Goal: Task Accomplishment & Management: Use online tool/utility

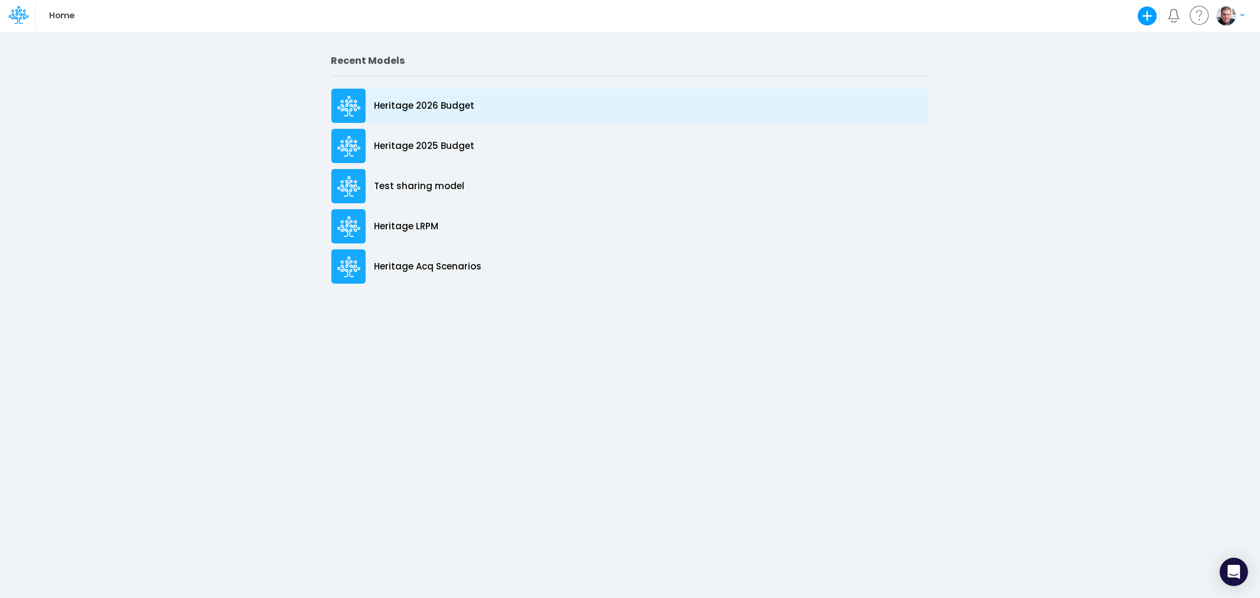
click at [409, 105] on p "Heritage 2026 Budget" at bounding box center [425, 106] width 100 height 14
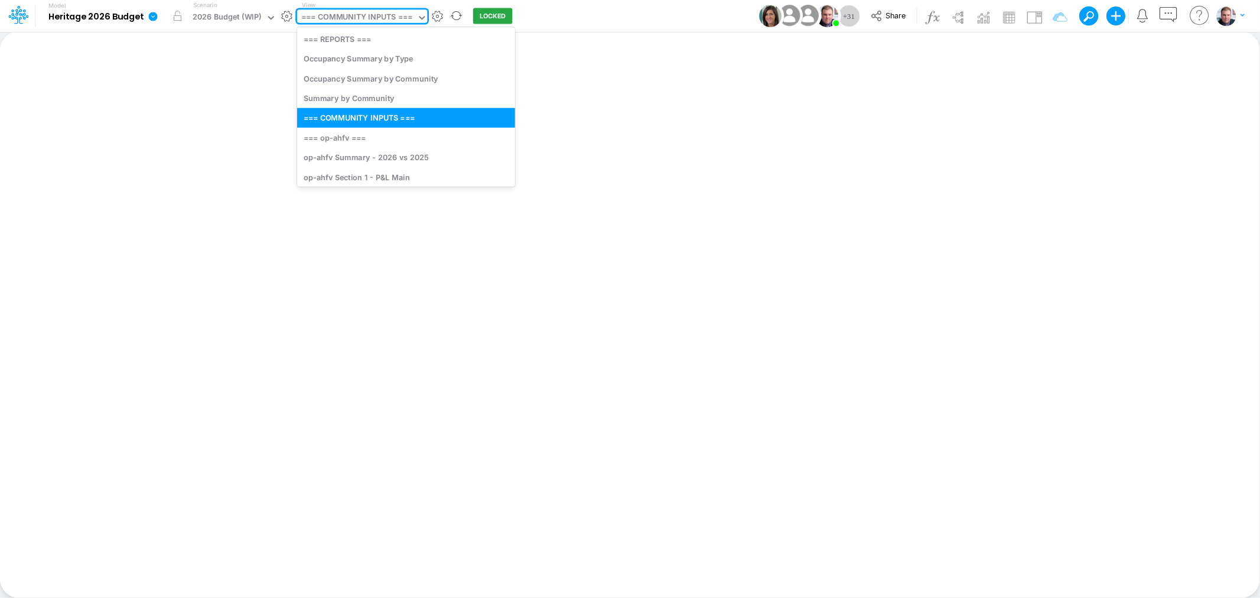
click at [370, 15] on div "=== COMMUNITY INPUTS ===" at bounding box center [356, 18] width 111 height 14
click at [360, 173] on div "op-ahfv Section 1 - P&L Main" at bounding box center [406, 177] width 218 height 20
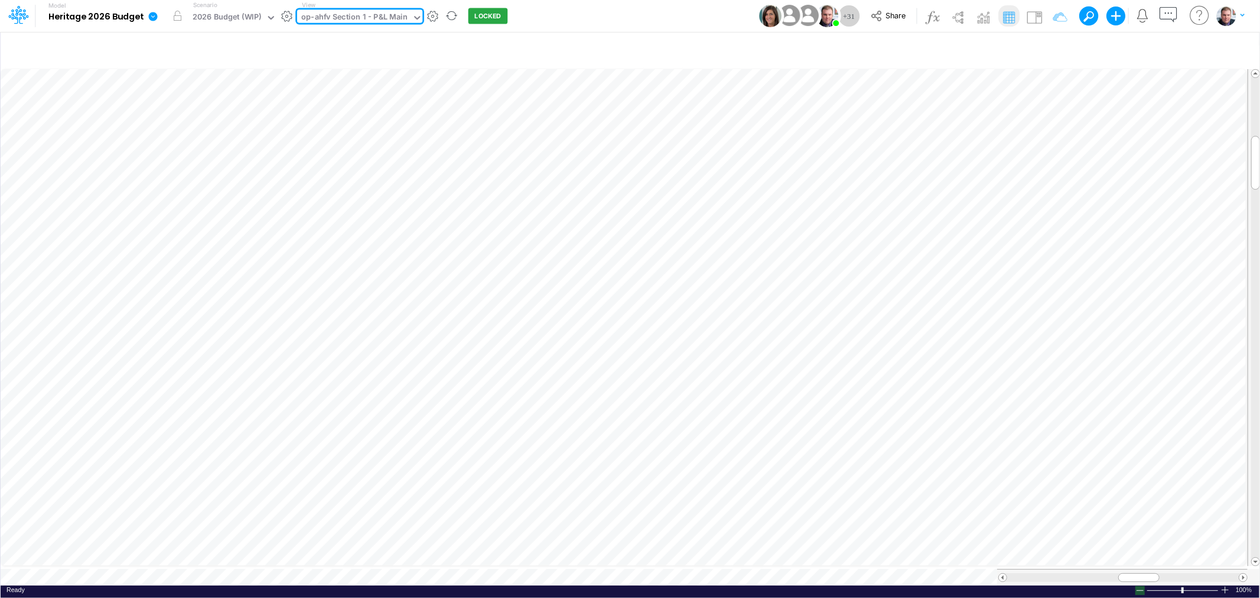
click at [1141, 586] on div at bounding box center [1140, 590] width 9 height 9
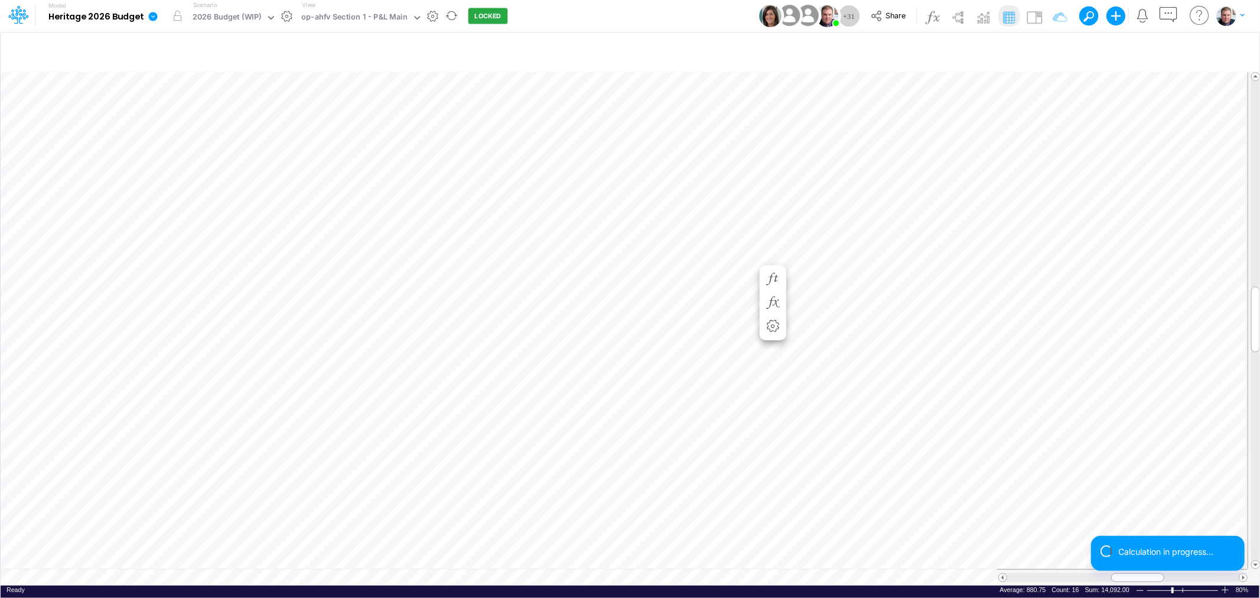
scroll to position [0, 1]
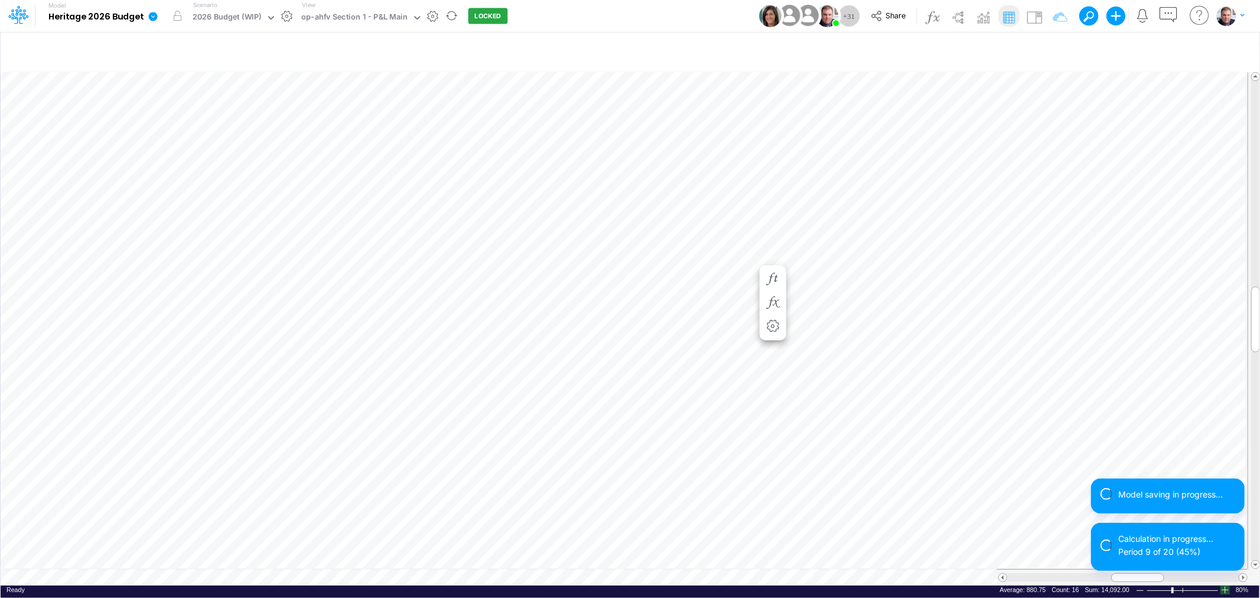
click at [1227, 586] on div at bounding box center [1225, 590] width 9 height 9
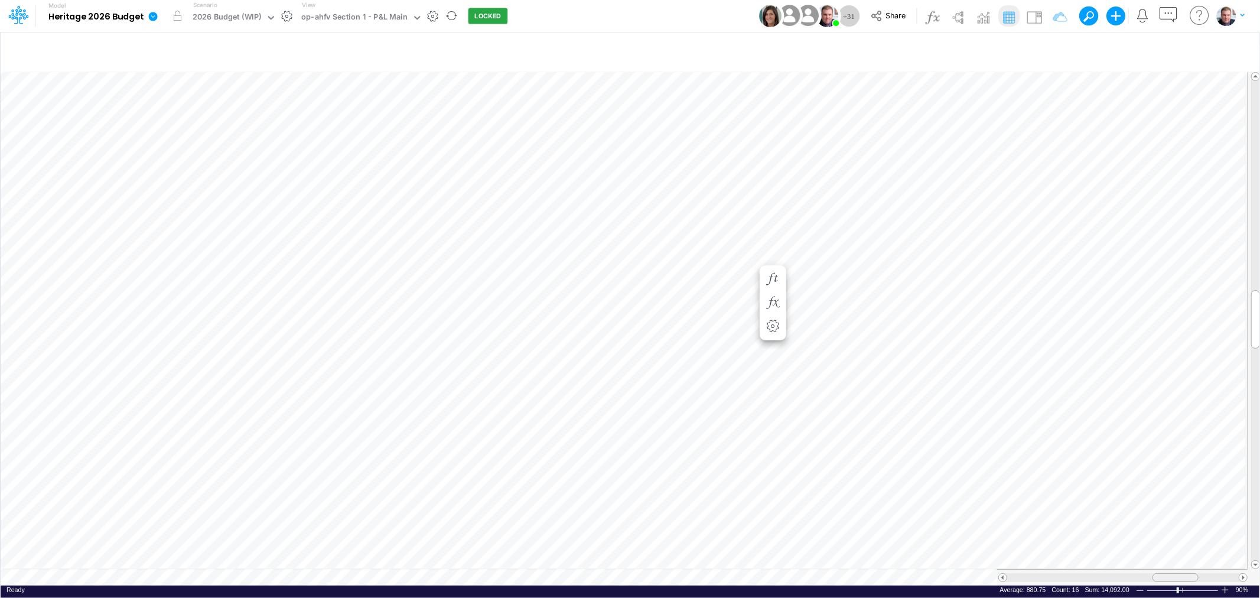
drag, startPoint x: 1123, startPoint y: 569, endPoint x: 1161, endPoint y: 571, distance: 37.3
click at [1161, 573] on div at bounding box center [1176, 577] width 46 height 9
drag, startPoint x: 1168, startPoint y: 570, endPoint x: 1132, endPoint y: 570, distance: 36.1
click at [1132, 573] on div at bounding box center [1140, 577] width 46 height 9
drag, startPoint x: 1126, startPoint y: 571, endPoint x: 1139, endPoint y: 567, distance: 13.5
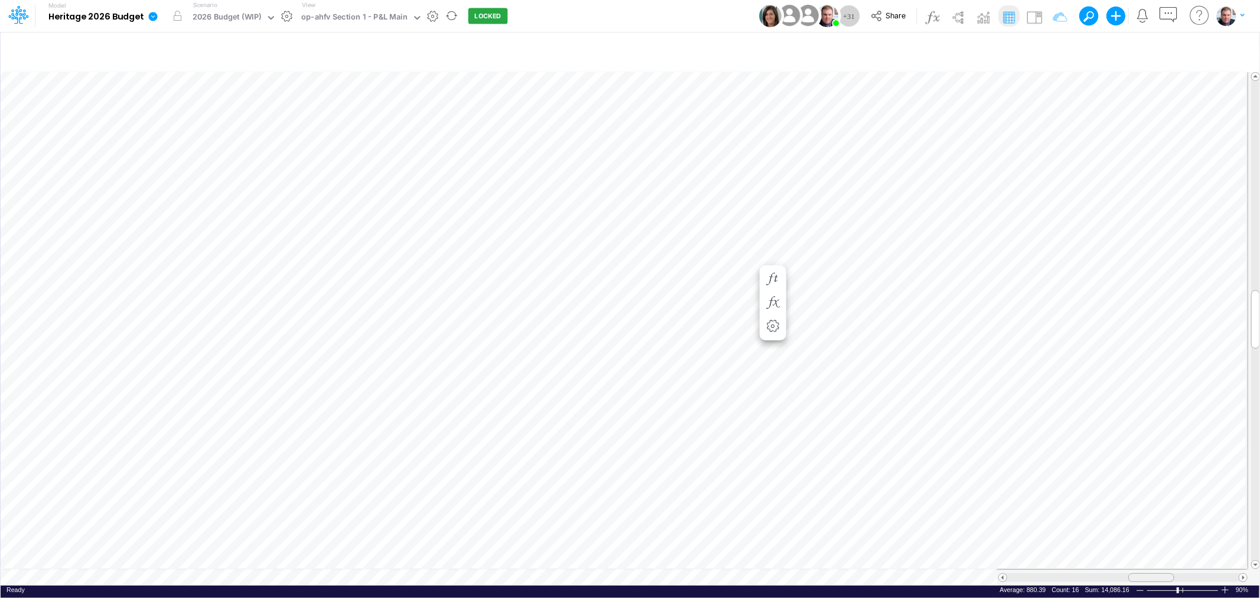
click at [1139, 573] on div at bounding box center [1152, 577] width 46 height 9
click at [867, 282] on icon "button" at bounding box center [868, 283] width 18 height 12
click at [1166, 550] on table at bounding box center [631, 325] width 1260 height 519
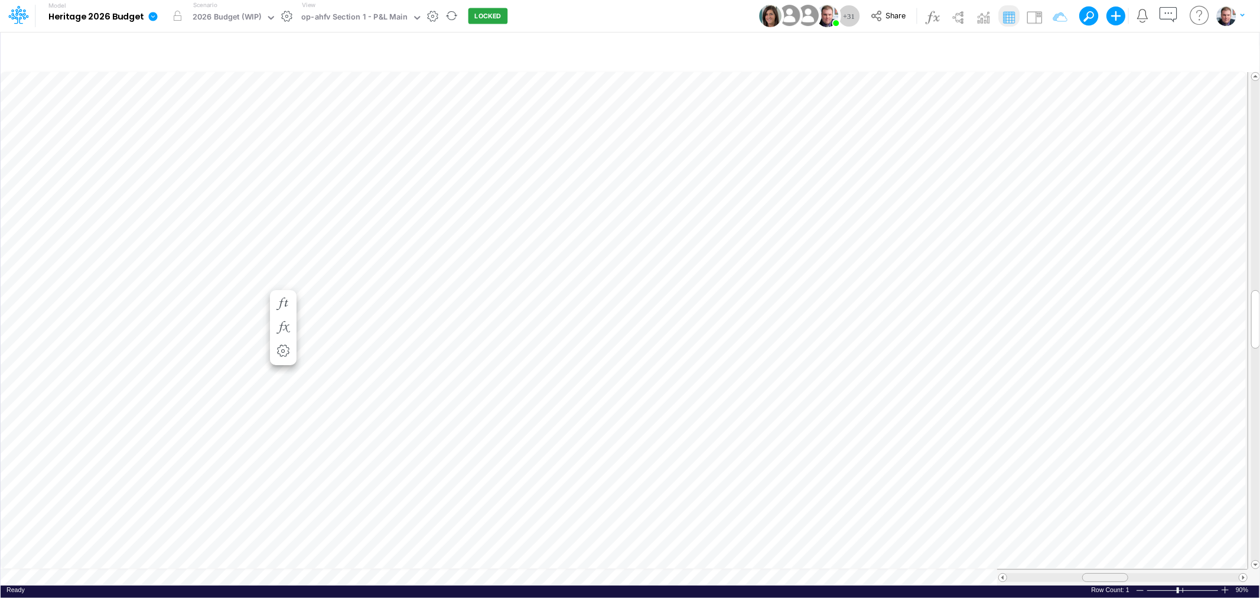
drag, startPoint x: 1172, startPoint y: 569, endPoint x: 1109, endPoint y: 571, distance: 63.8
click at [1109, 574] on span at bounding box center [1105, 578] width 8 height 8
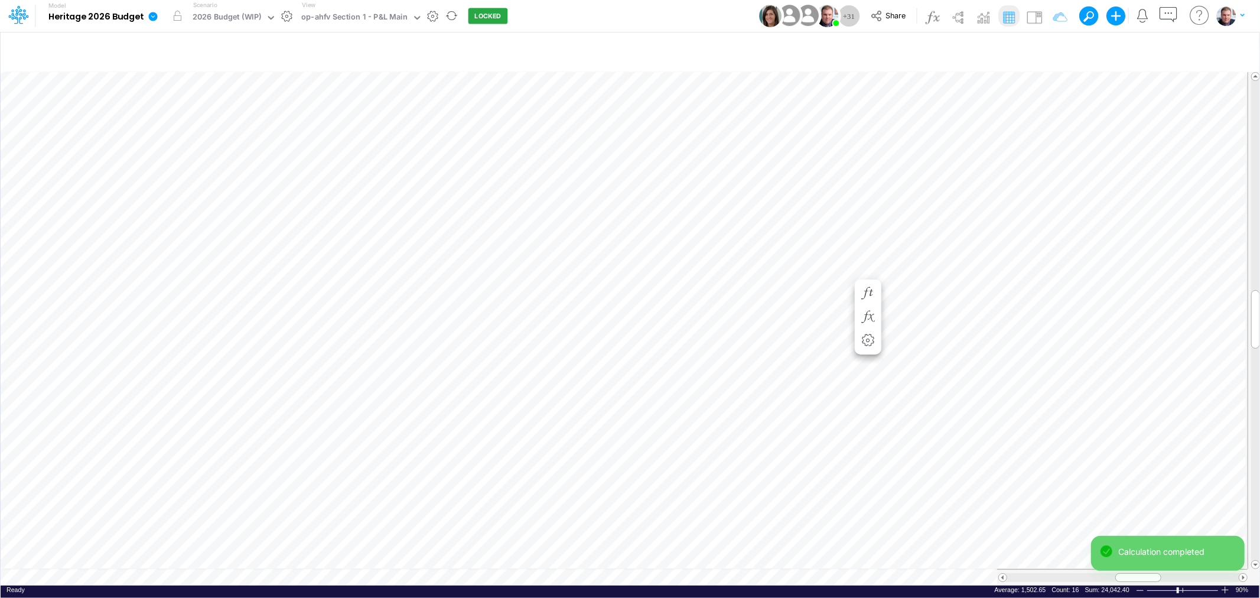
scroll to position [0, 1]
drag, startPoint x: 1143, startPoint y: 571, endPoint x: 1177, endPoint y: 571, distance: 34.3
click at [1177, 573] on div at bounding box center [1173, 577] width 46 height 9
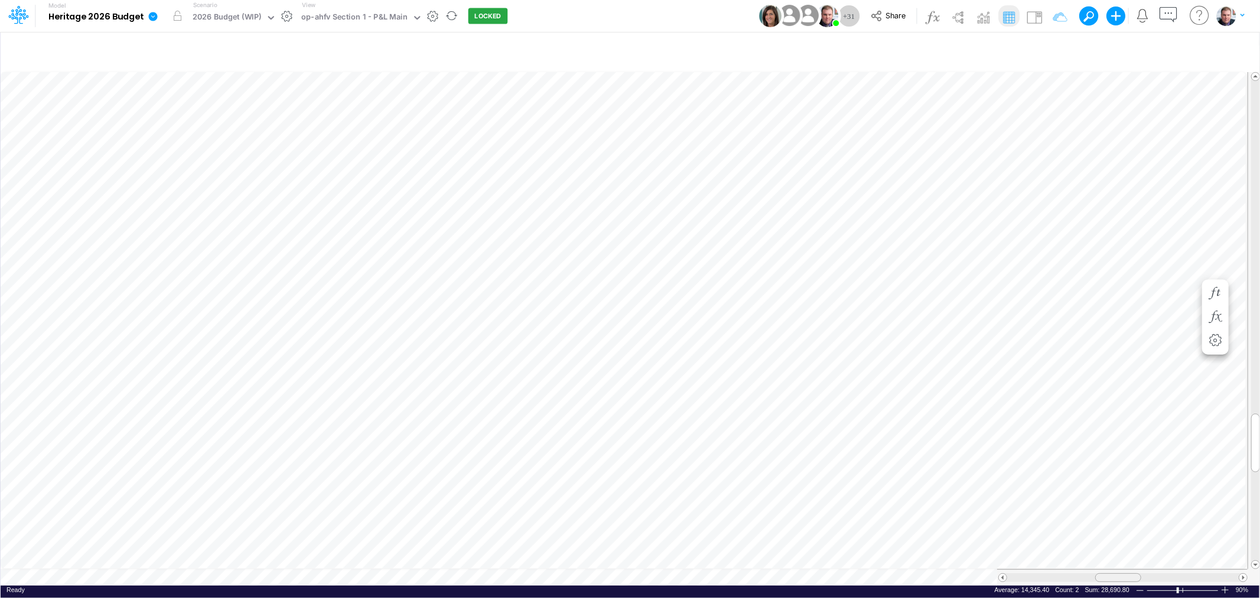
drag, startPoint x: 1178, startPoint y: 568, endPoint x: 1124, endPoint y: 566, distance: 53.9
click at [1124, 569] on div at bounding box center [1122, 577] width 251 height 17
drag, startPoint x: 1123, startPoint y: 570, endPoint x: 1159, endPoint y: 565, distance: 37.0
click at [1159, 569] on div at bounding box center [1122, 577] width 251 height 17
drag, startPoint x: 1184, startPoint y: 571, endPoint x: 1175, endPoint y: 571, distance: 8.9
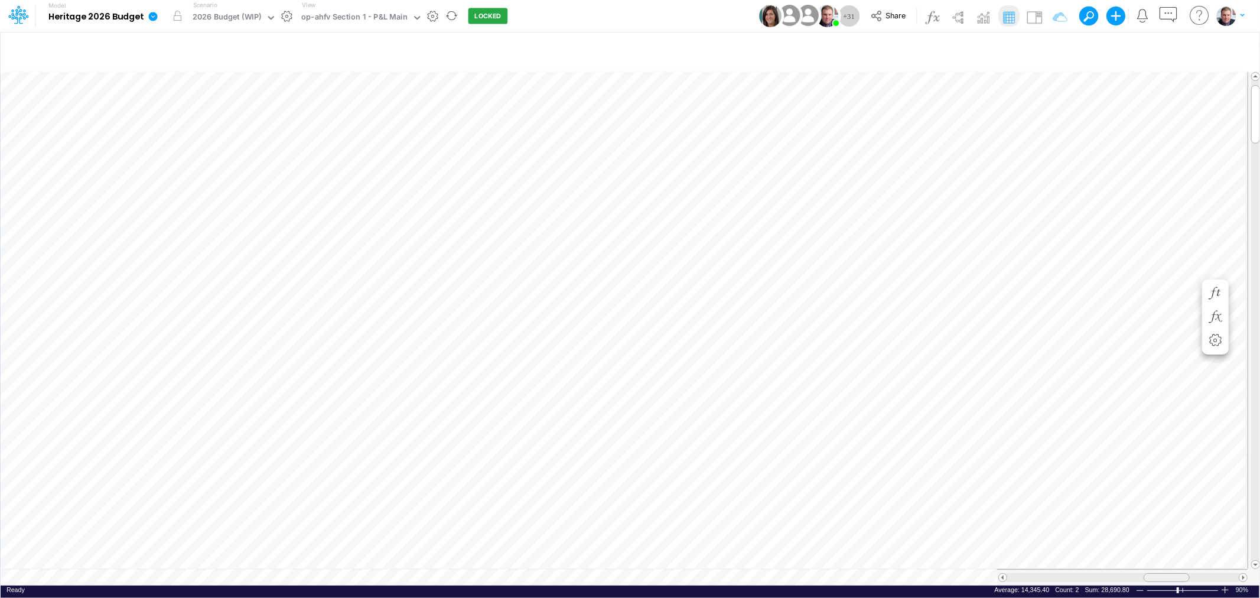
click at [1175, 573] on div at bounding box center [1167, 577] width 46 height 9
click at [1214, 285] on icon "button" at bounding box center [1216, 283] width 18 height 12
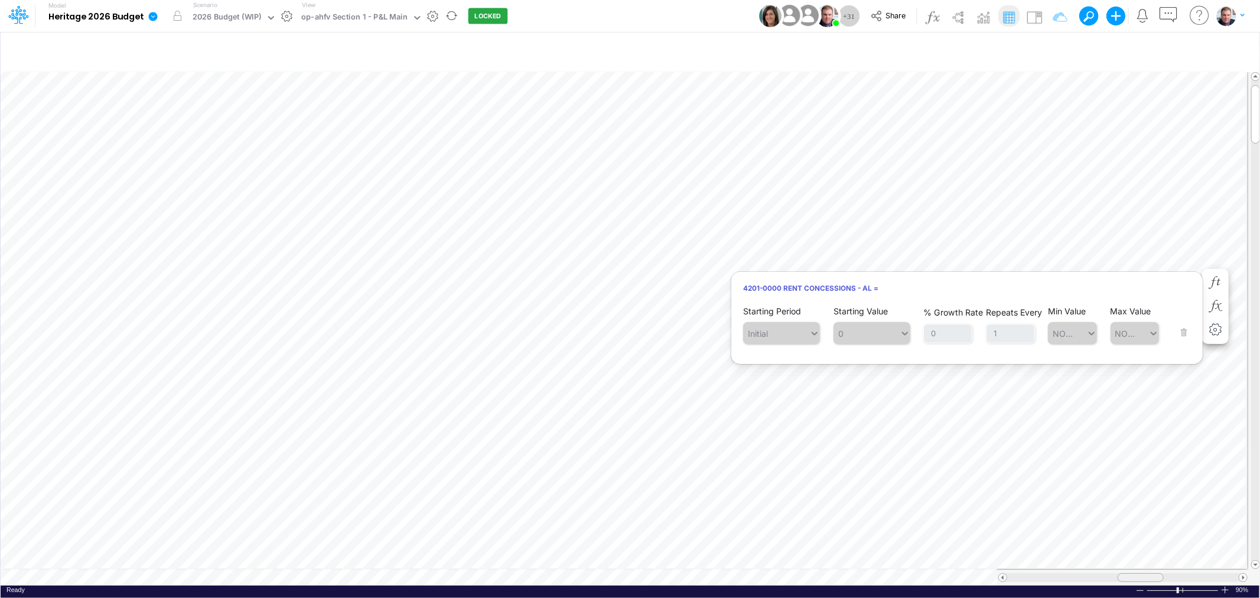
scroll to position [0, 1]
drag, startPoint x: 1169, startPoint y: 573, endPoint x: 1148, endPoint y: 572, distance: 21.3
click at [1148, 574] on span at bounding box center [1144, 578] width 8 height 8
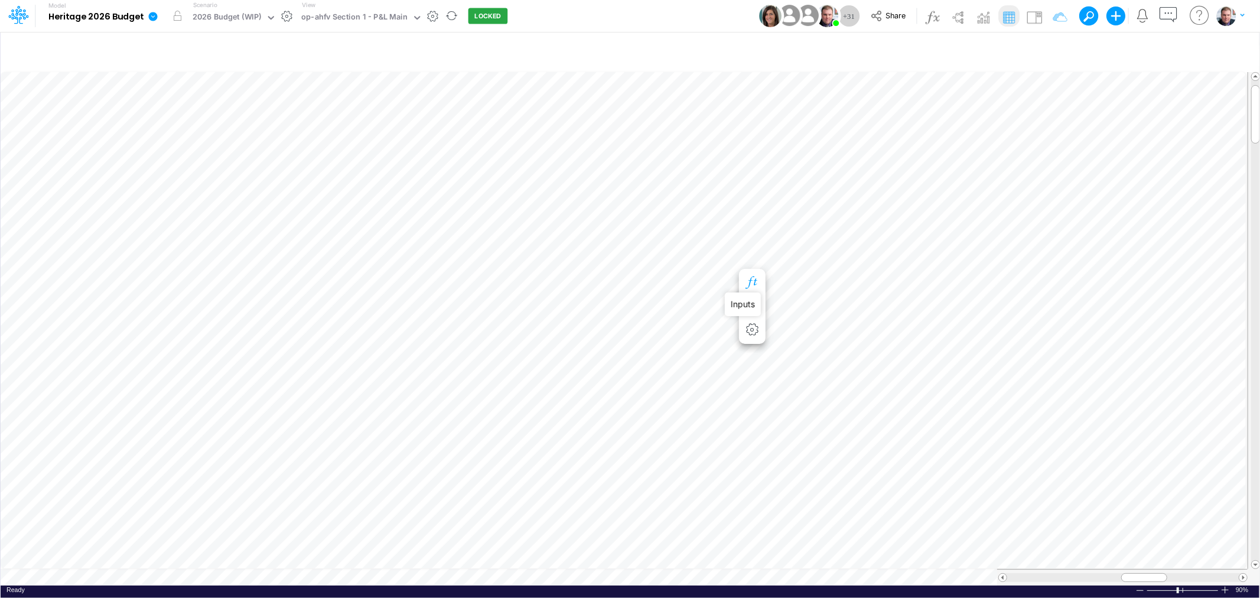
click at [753, 282] on icon "button" at bounding box center [752, 283] width 18 height 12
click at [922, 287] on icon "button" at bounding box center [926, 293] width 18 height 12
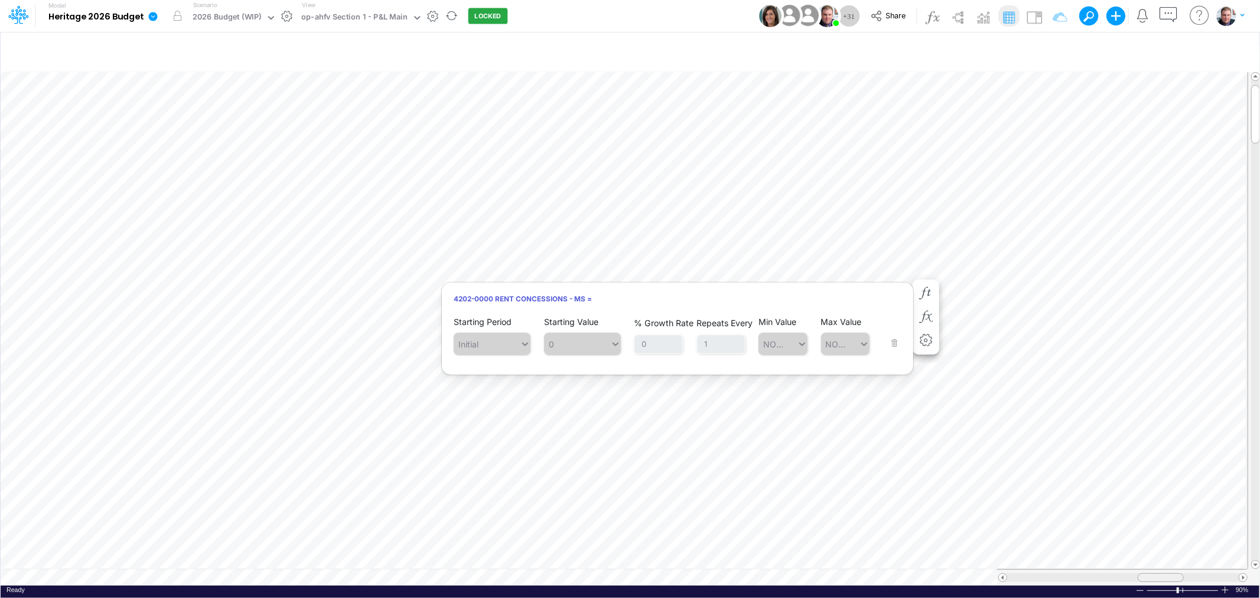
scroll to position [0, 1]
drag, startPoint x: 1148, startPoint y: 570, endPoint x: 1178, endPoint y: 570, distance: 30.1
click at [1178, 573] on div at bounding box center [1175, 577] width 46 height 9
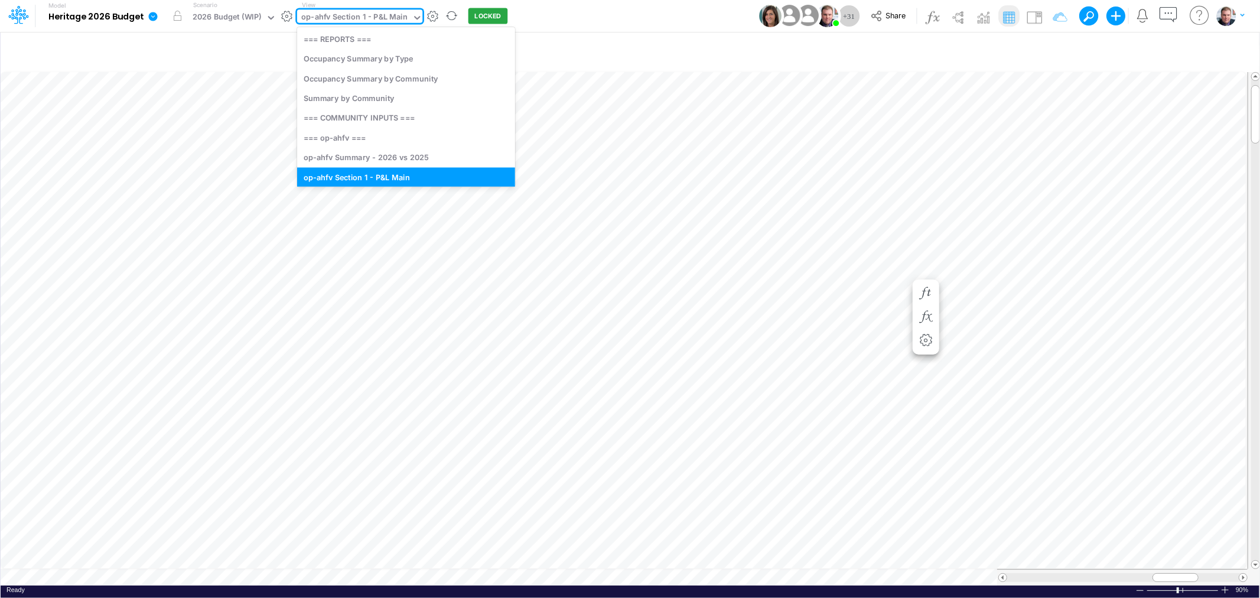
click at [393, 19] on div "op-ahfv Section 1 - P&L Main" at bounding box center [354, 18] width 106 height 14
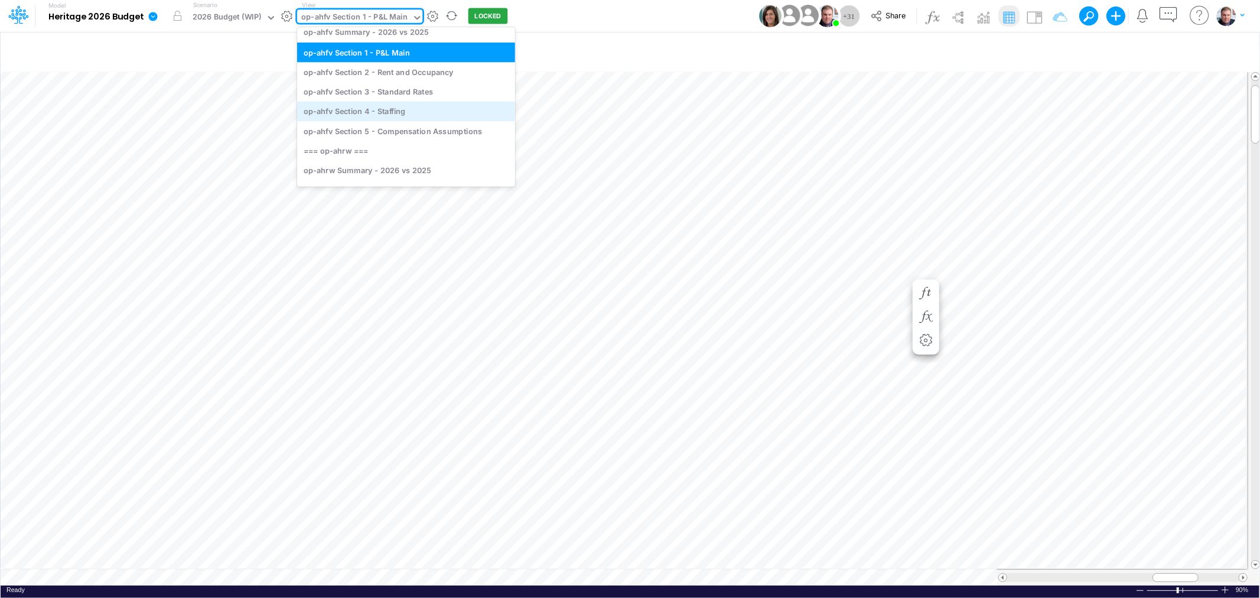
scroll to position [204, 0]
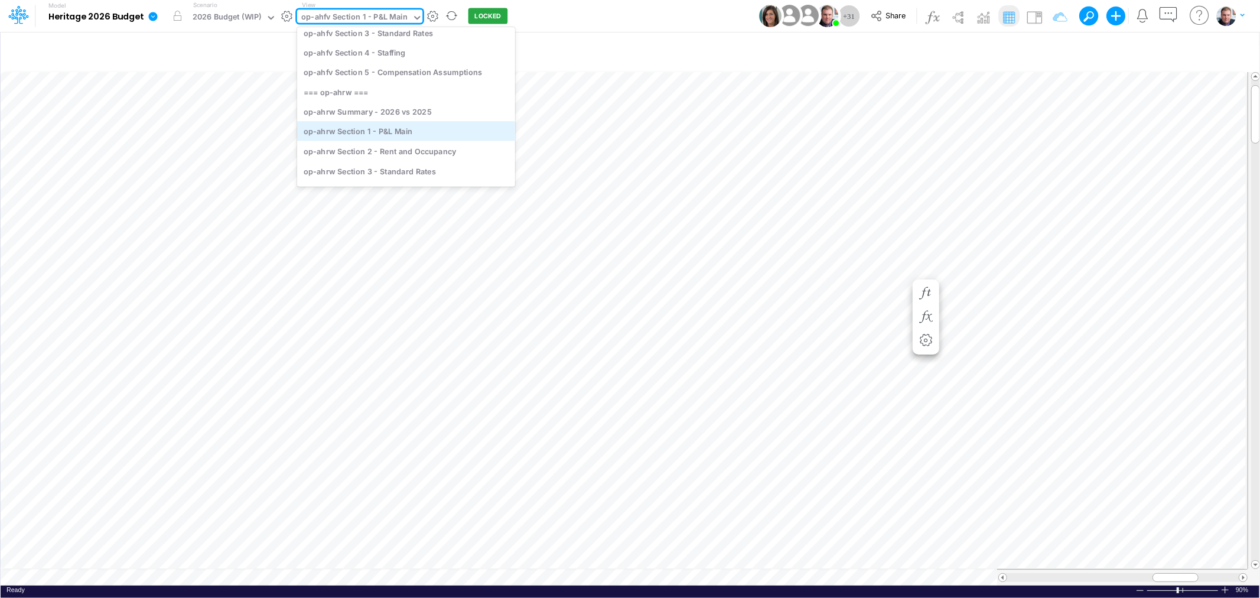
click at [416, 123] on div "op-ahrw Section 1 - P&L Main" at bounding box center [406, 131] width 218 height 20
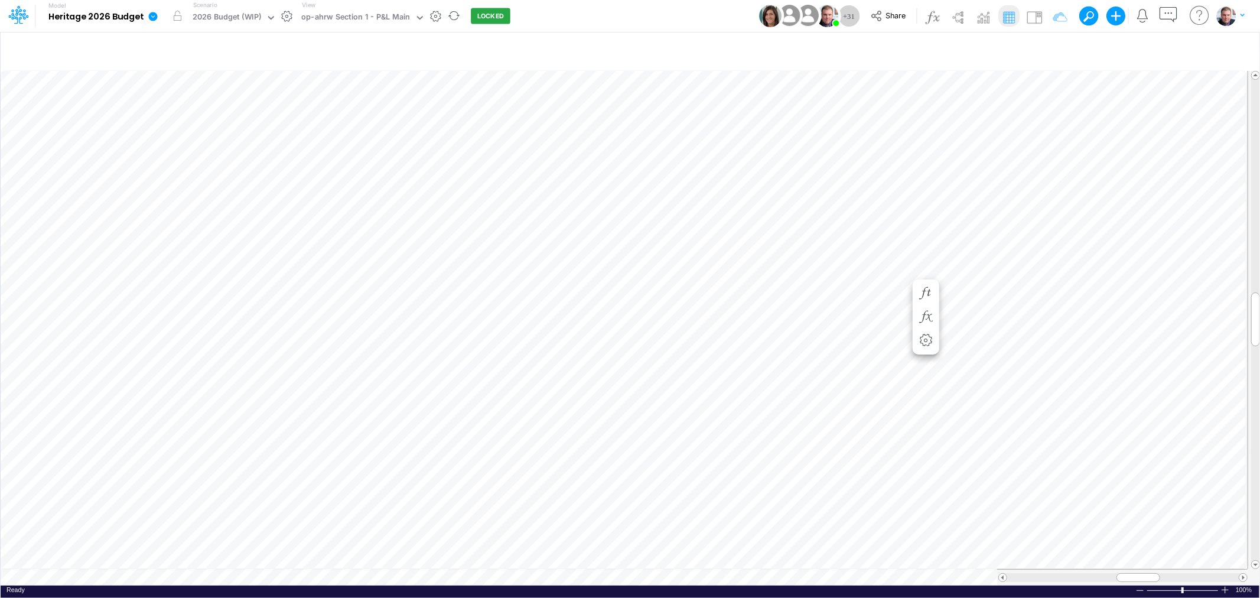
scroll to position [0, 1]
drag, startPoint x: 1124, startPoint y: 571, endPoint x: 1162, endPoint y: 571, distance: 37.8
click at [1162, 573] on div at bounding box center [1177, 577] width 44 height 9
drag, startPoint x: 1161, startPoint y: 572, endPoint x: 1186, endPoint y: 571, distance: 24.8
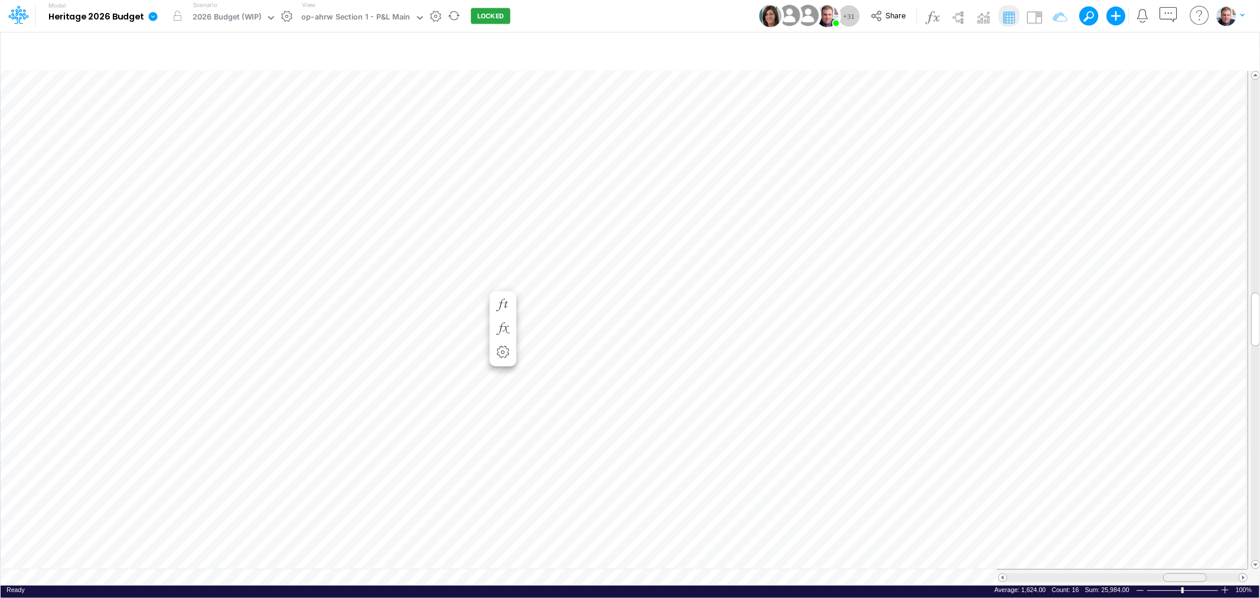
click at [1186, 574] on span at bounding box center [1185, 578] width 8 height 8
click at [1182, 574] on span at bounding box center [1182, 578] width 8 height 8
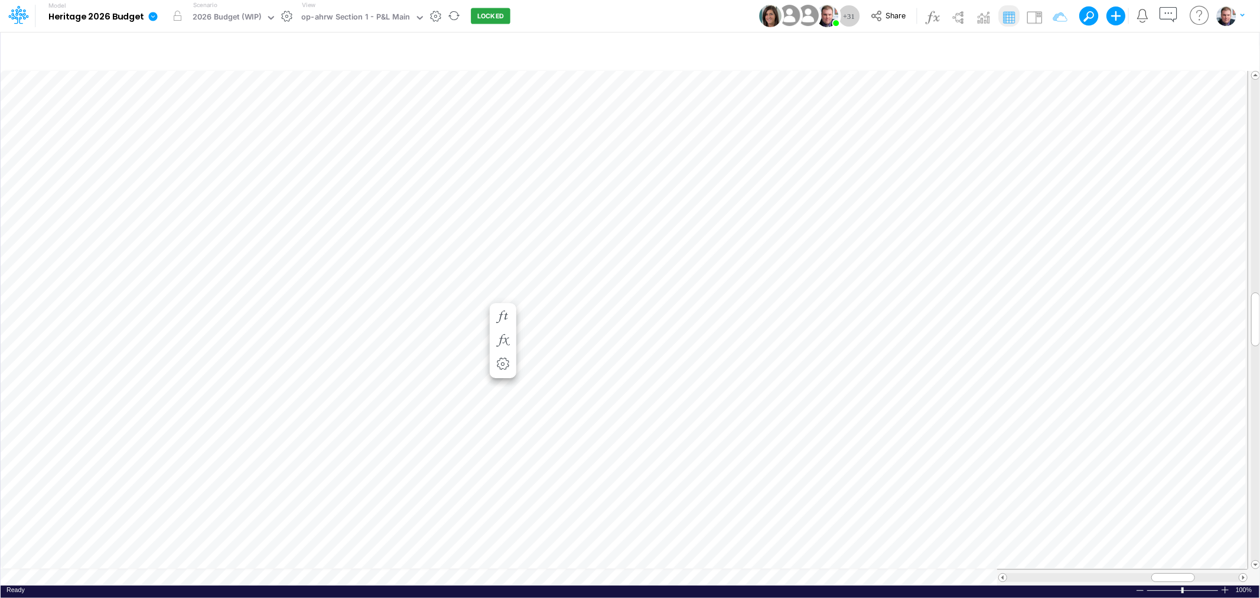
scroll to position [0, 1]
drag, startPoint x: 1170, startPoint y: 572, endPoint x: 1149, endPoint y: 574, distance: 20.8
click at [1149, 574] on span at bounding box center [1153, 578] width 8 height 8
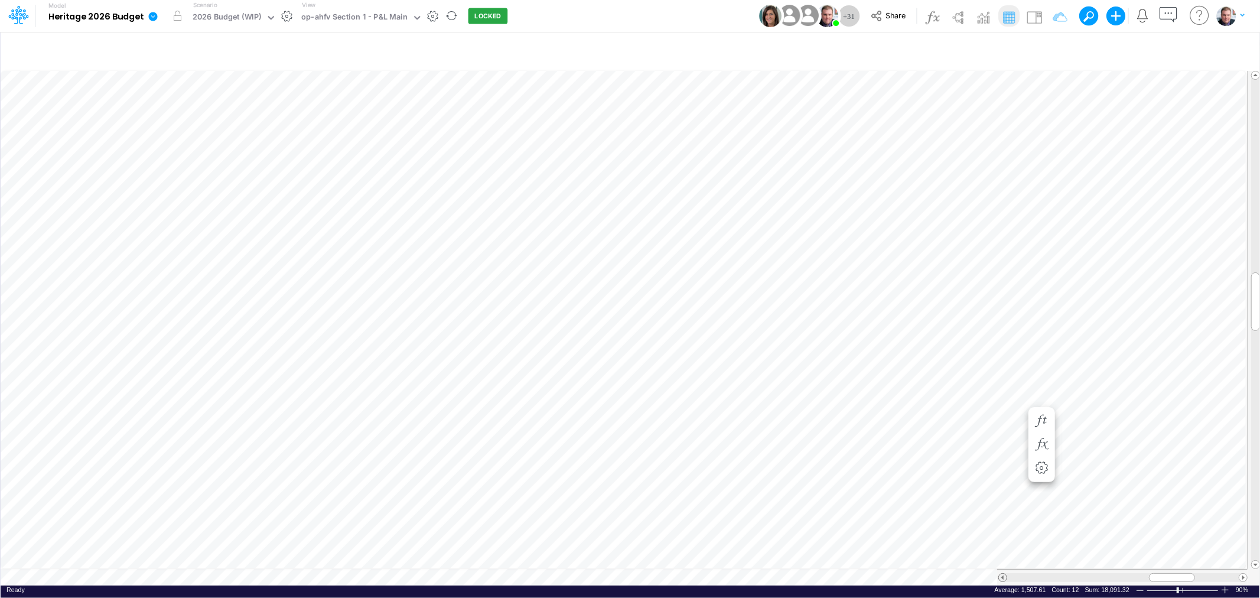
click at [1002, 574] on span at bounding box center [1003, 578] width 8 height 8
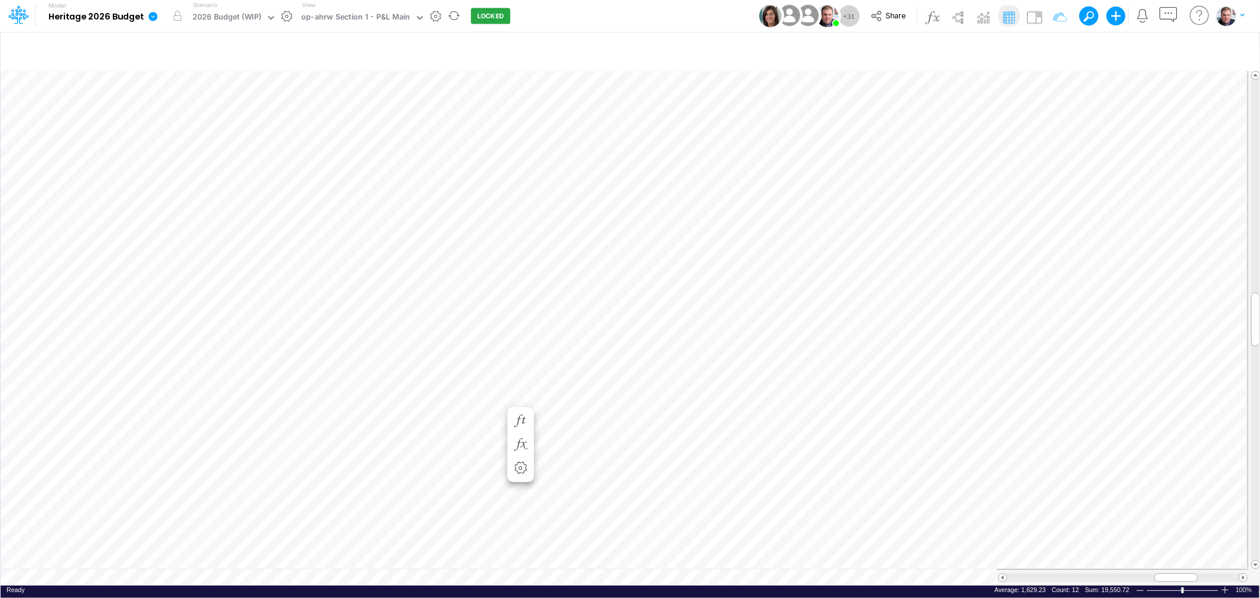
scroll to position [0, 1]
click at [1155, 573] on div at bounding box center [1174, 577] width 46 height 9
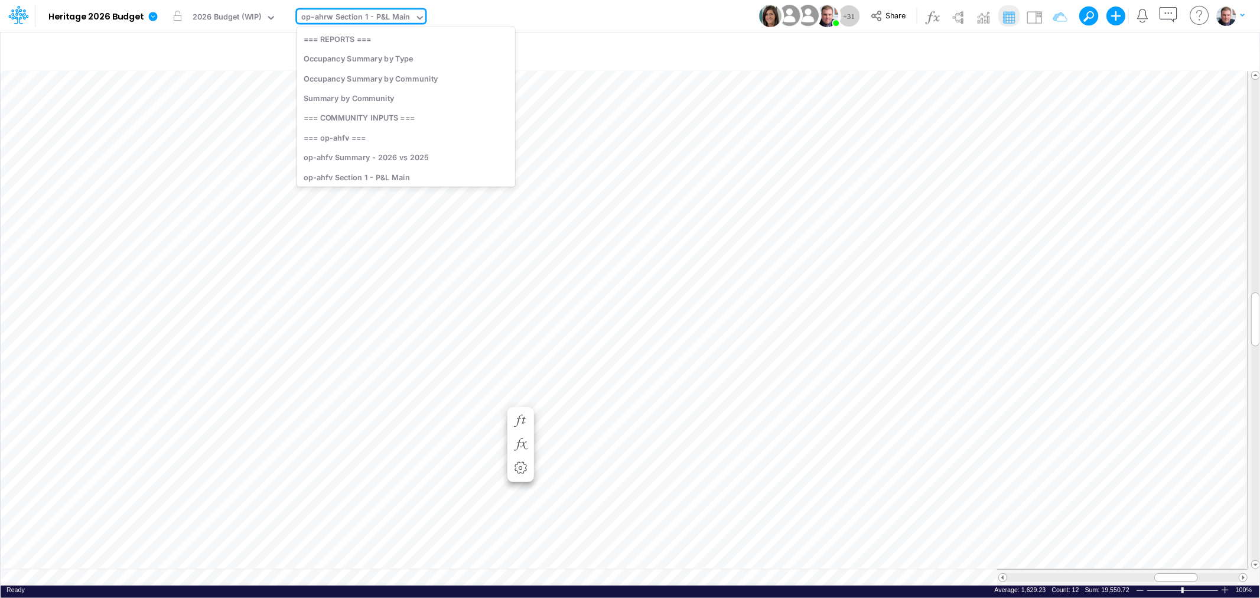
click at [359, 18] on div "op-ahrw Section 1 - P&L Main" at bounding box center [355, 18] width 109 height 14
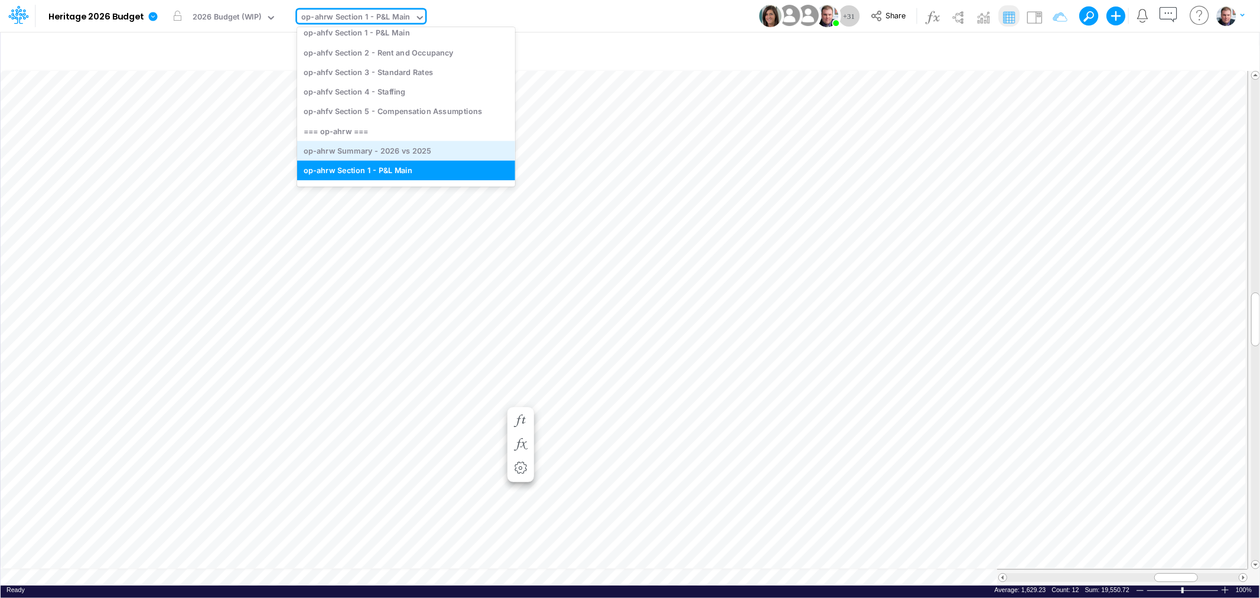
click at [387, 145] on div "op-ahrw Summary - 2026 vs 2025" at bounding box center [406, 151] width 218 height 20
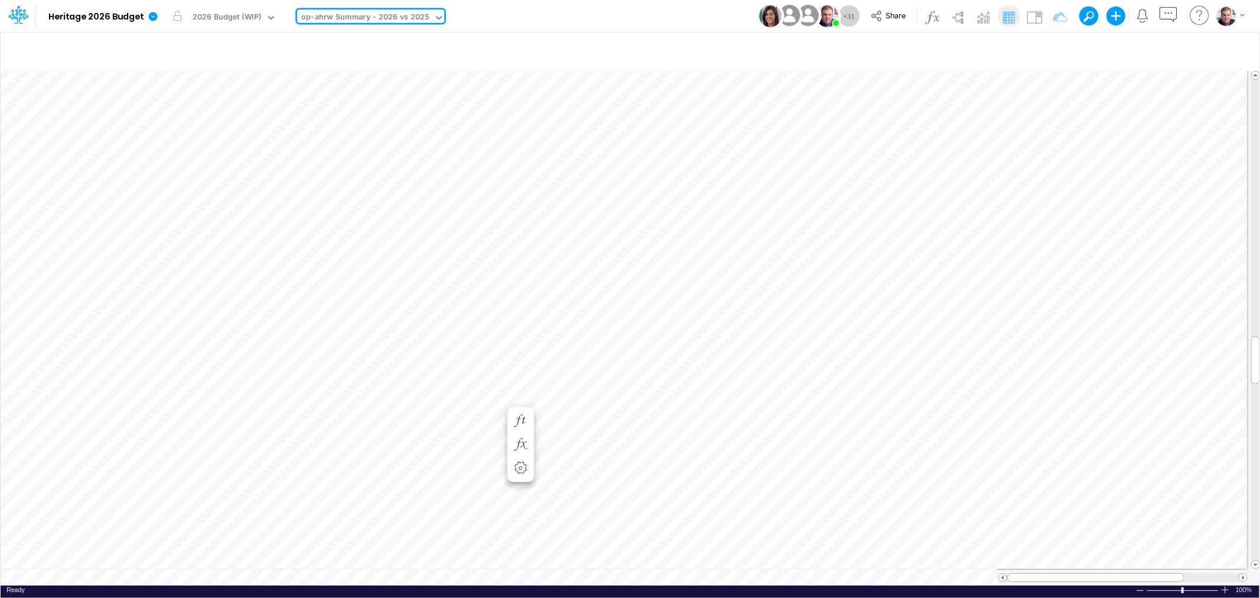
click at [410, 12] on div "op-ahrw Summary - 2026 vs 2025" at bounding box center [365, 18] width 128 height 14
type input "head"
click at [400, 57] on div "Headcount Summary" at bounding box center [377, 59] width 160 height 20
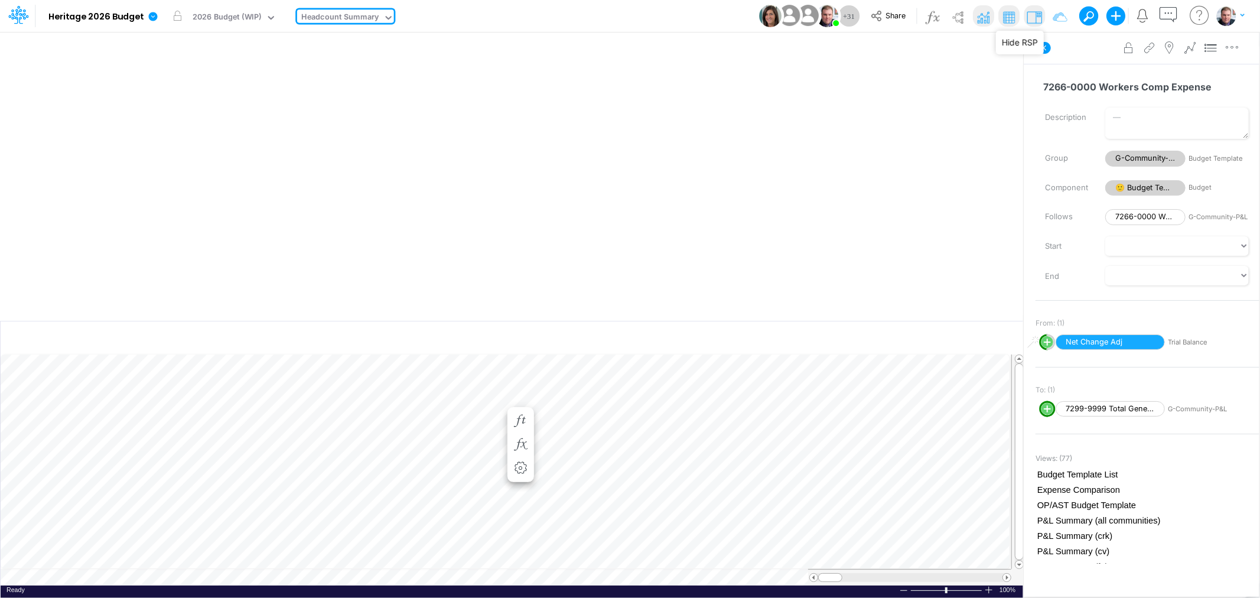
click at [1037, 18] on img at bounding box center [1034, 17] width 19 height 19
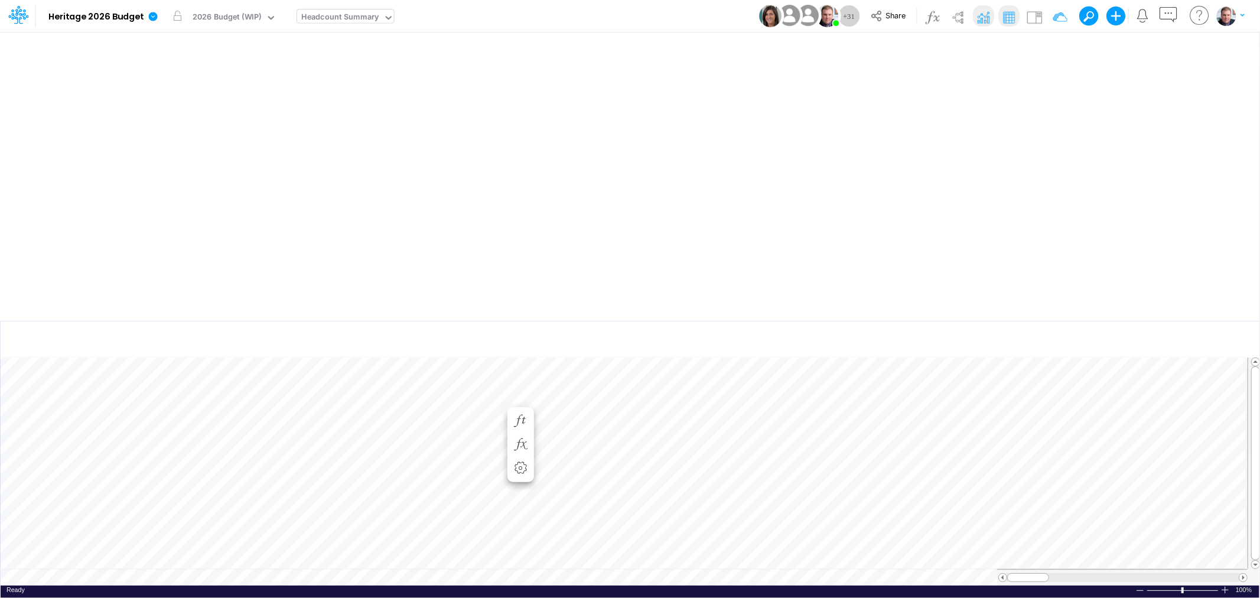
click at [366, 15] on div "Headcount Summary" at bounding box center [339, 18] width 77 height 14
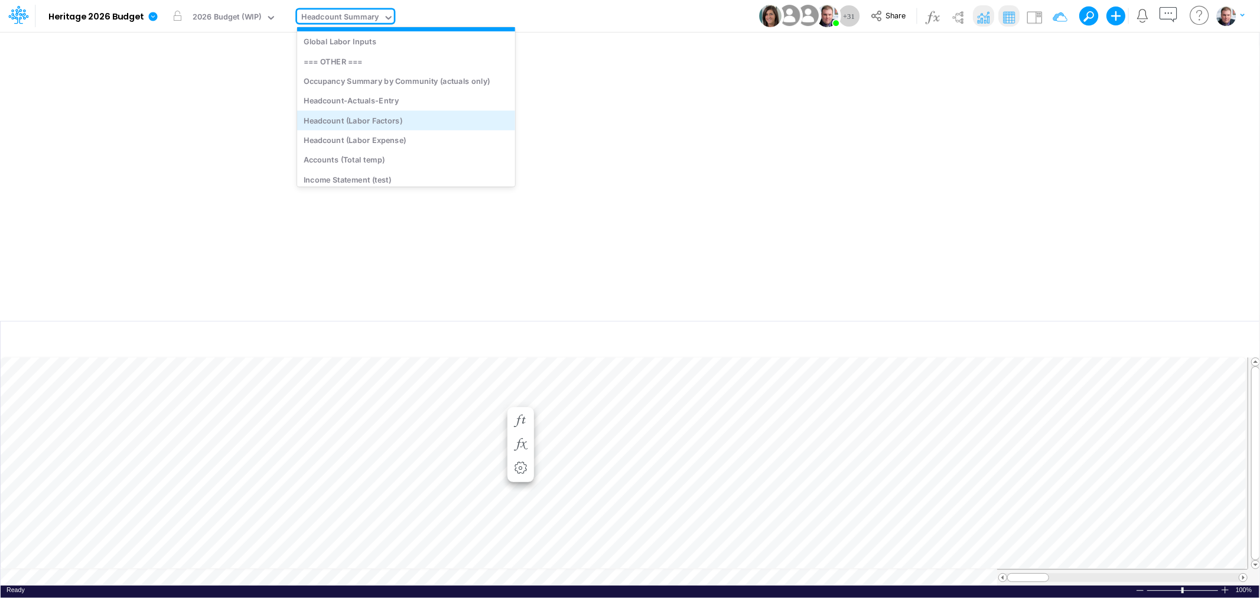
scroll to position [4784, 0]
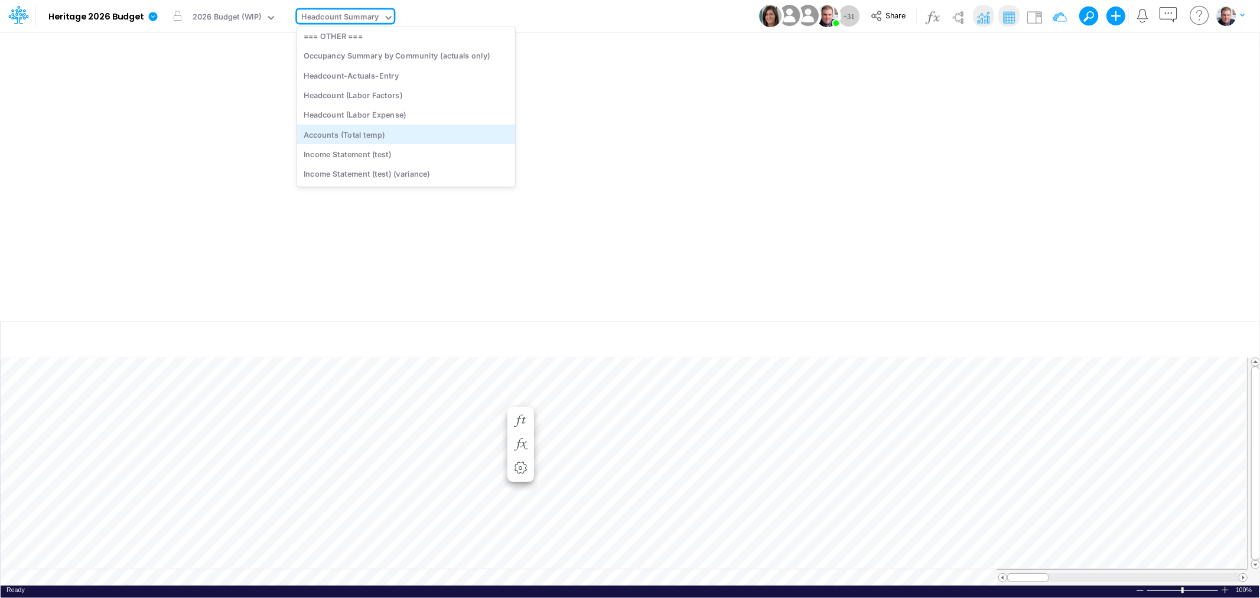
click at [402, 127] on div "Accounts (Total temp)" at bounding box center [406, 135] width 218 height 20
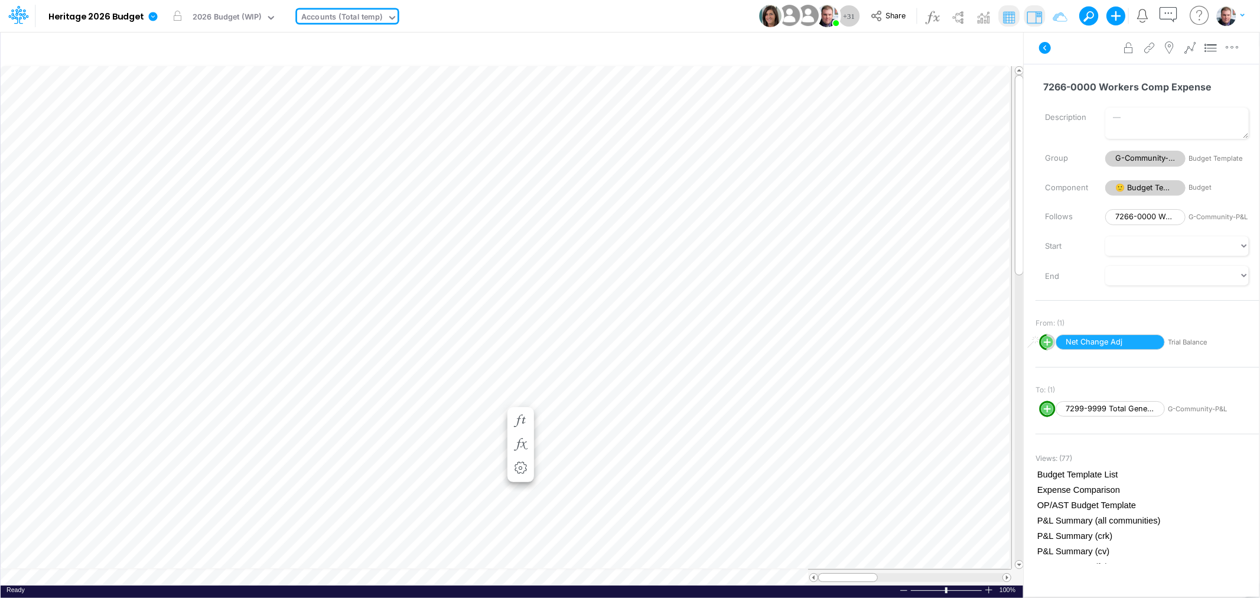
click at [379, 12] on div "Accounts (Total temp)" at bounding box center [342, 18] width 82 height 14
type input "tre"
click at [345, 41] on div "Expense Summary Trend" at bounding box center [377, 39] width 160 height 20
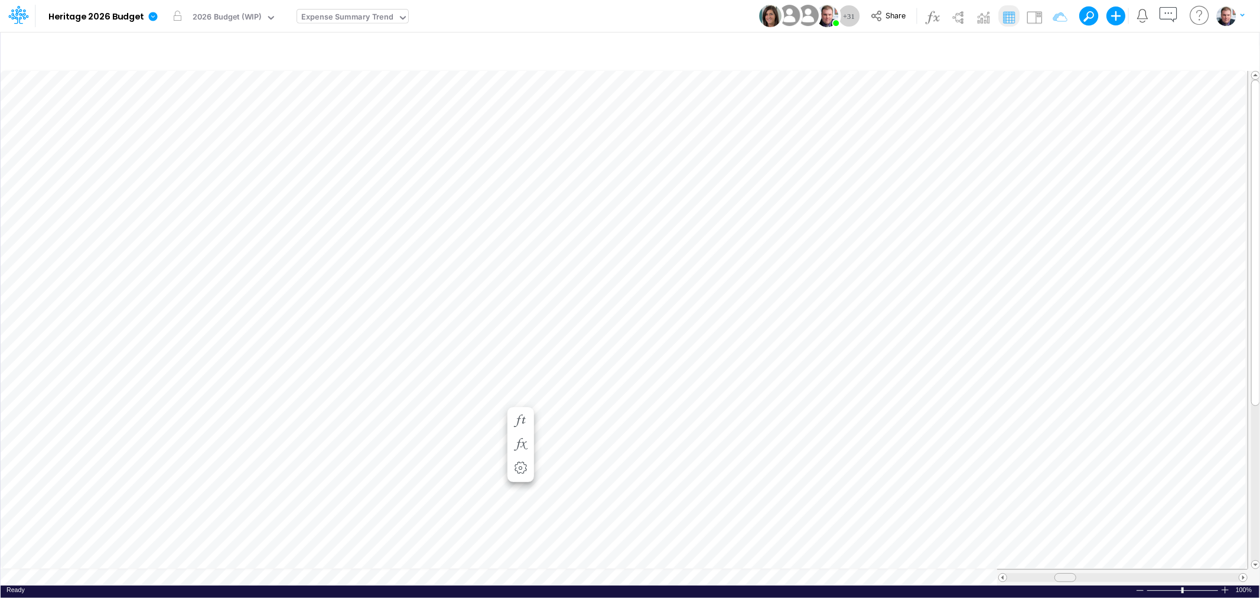
drag, startPoint x: 1012, startPoint y: 570, endPoint x: 1060, endPoint y: 570, distance: 47.3
click at [1060, 573] on div at bounding box center [1066, 577] width 22 height 9
drag, startPoint x: 1061, startPoint y: 570, endPoint x: 1118, endPoint y: 563, distance: 57.2
click at [1118, 563] on table at bounding box center [631, 325] width 1260 height 519
drag, startPoint x: 1118, startPoint y: 572, endPoint x: 1144, endPoint y: 568, distance: 26.2
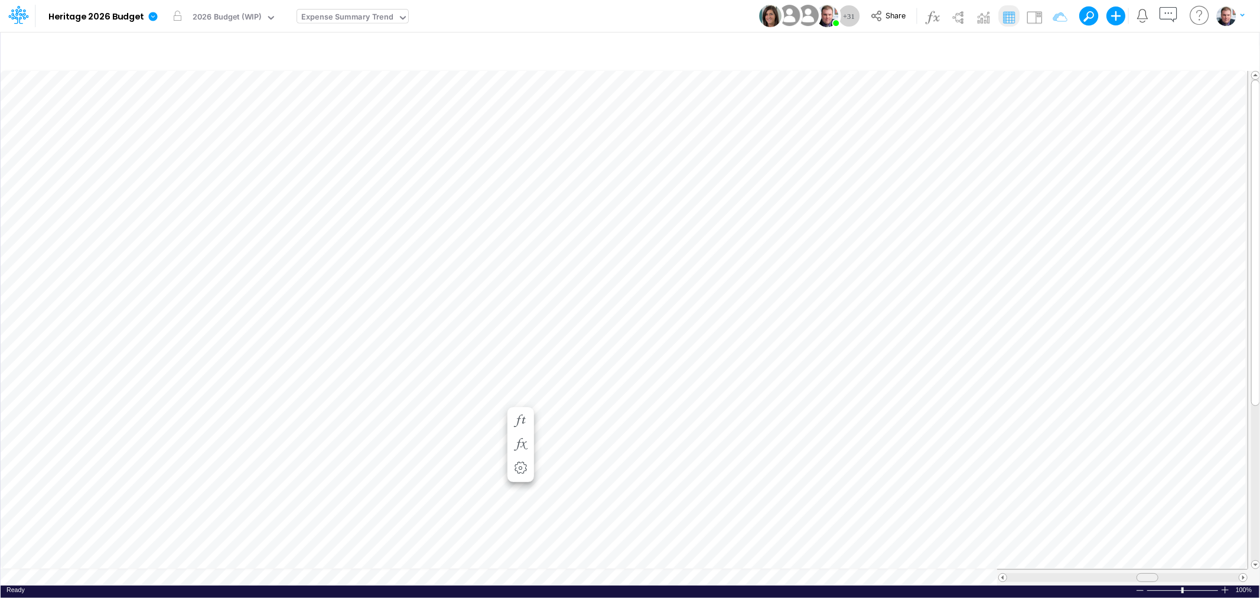
click at [1144, 574] on span at bounding box center [1147, 578] width 8 height 8
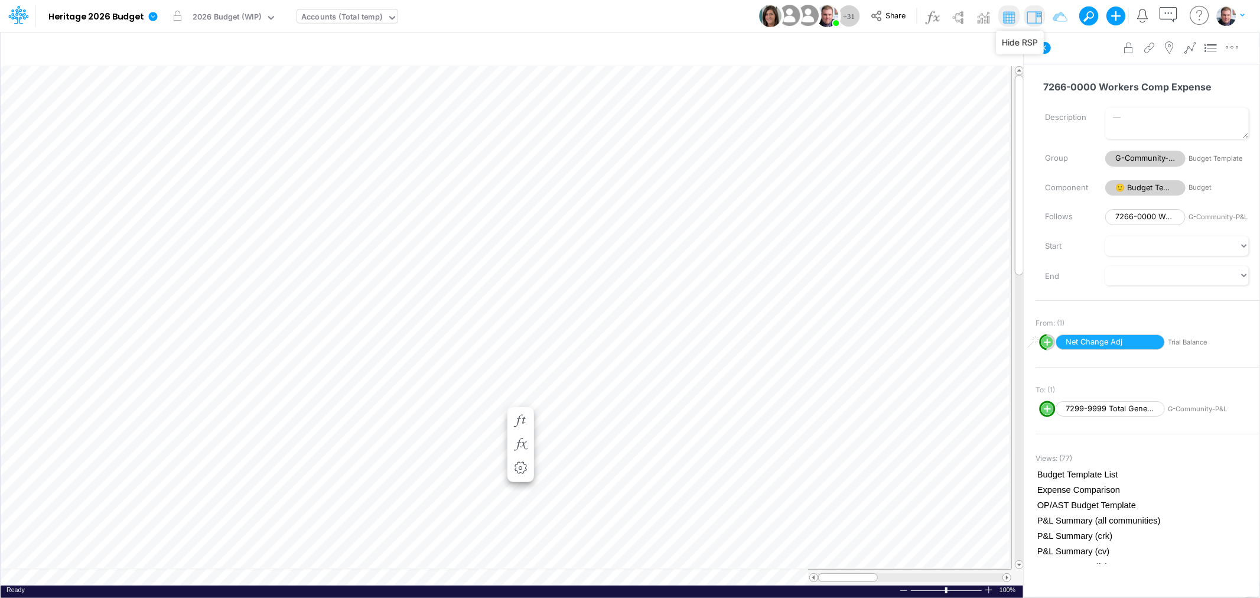
click at [1036, 17] on img at bounding box center [1034, 17] width 19 height 19
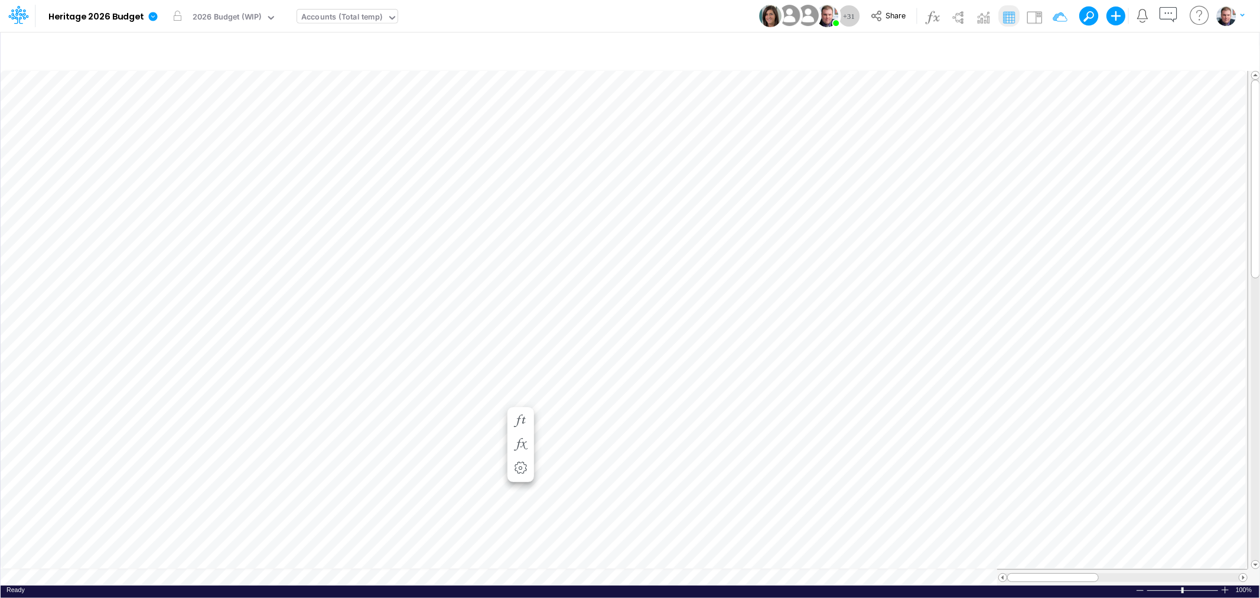
click at [641, 576] on table at bounding box center [631, 325] width 1260 height 519
click at [418, 21] on div "op-ahrw Summary - 2026 vs 2025" at bounding box center [365, 18] width 128 height 14
type input "tre"
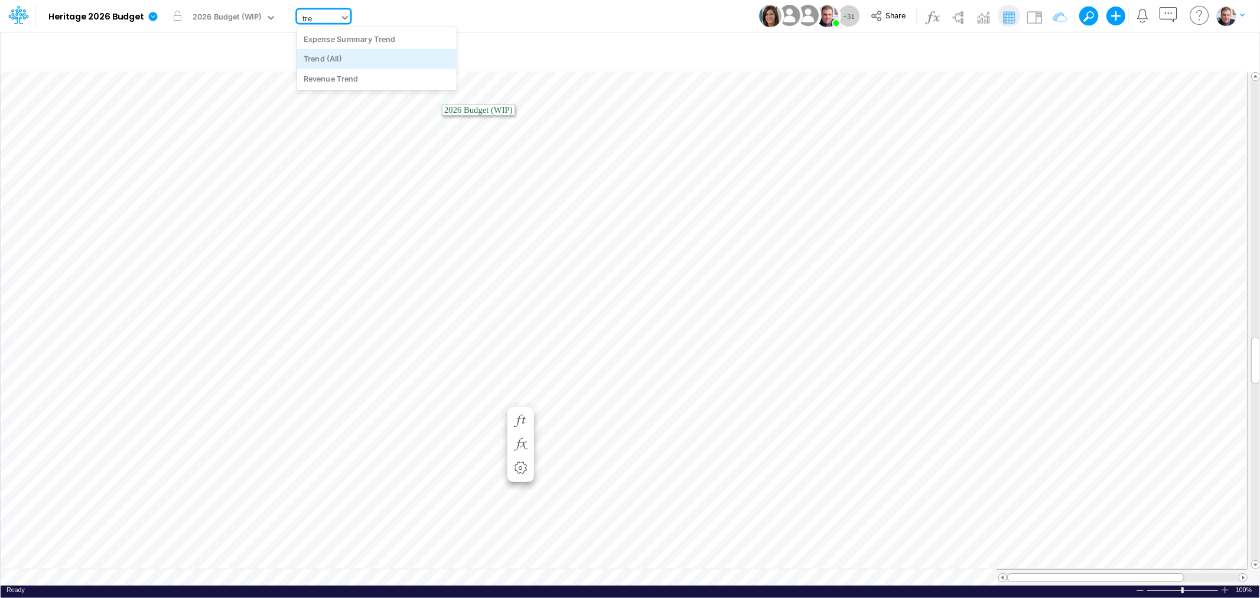
click at [387, 61] on div "Trend (All)" at bounding box center [377, 59] width 160 height 20
click at [852, 569] on tr at bounding box center [624, 577] width 1247 height 17
click at [344, 14] on icon at bounding box center [349, 17] width 11 height 11
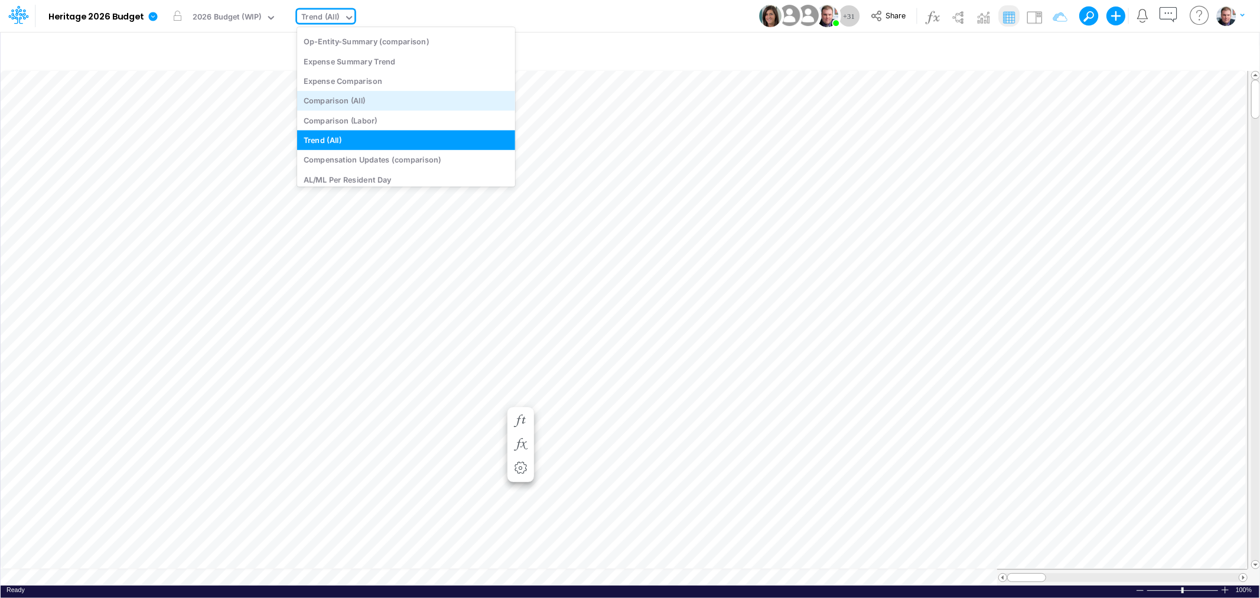
scroll to position [4368, 0]
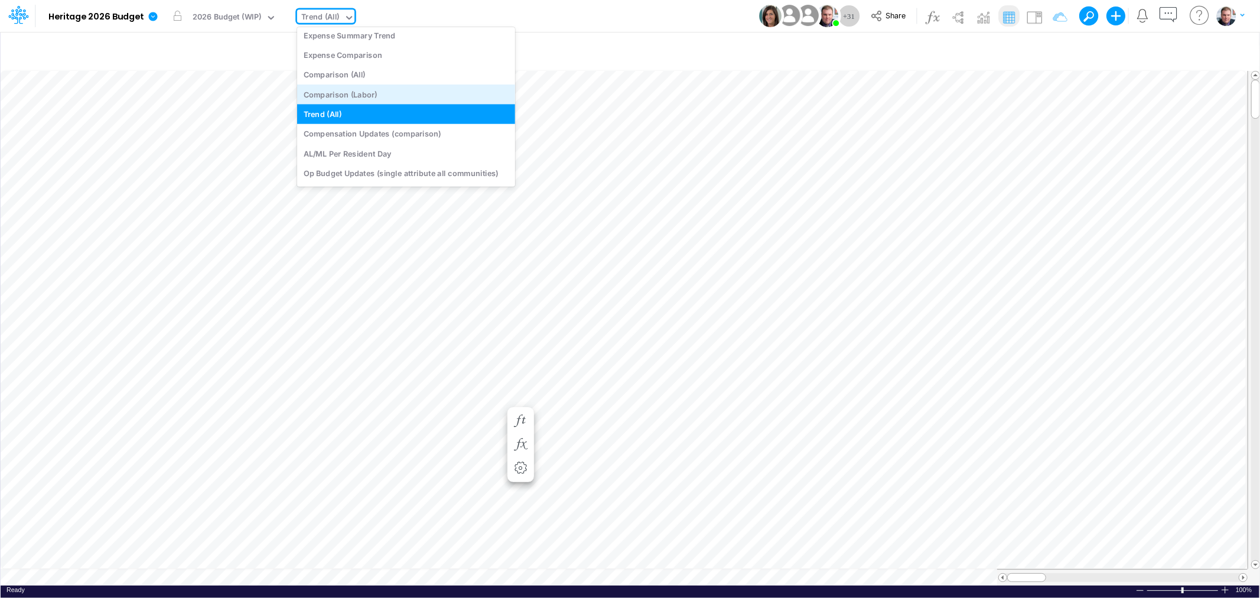
click at [353, 92] on div "Comparison (Labor)" at bounding box center [406, 95] width 218 height 20
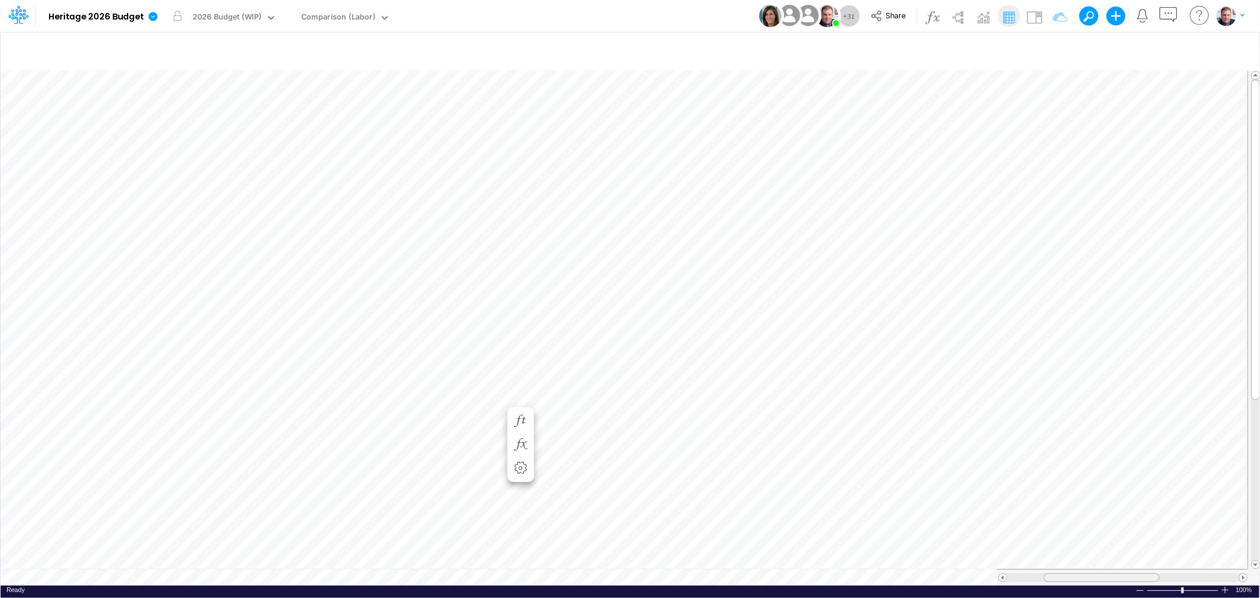
click at [1077, 557] on table at bounding box center [631, 325] width 1260 height 519
click at [1234, 48] on icon "button" at bounding box center [1238, 50] width 18 height 12
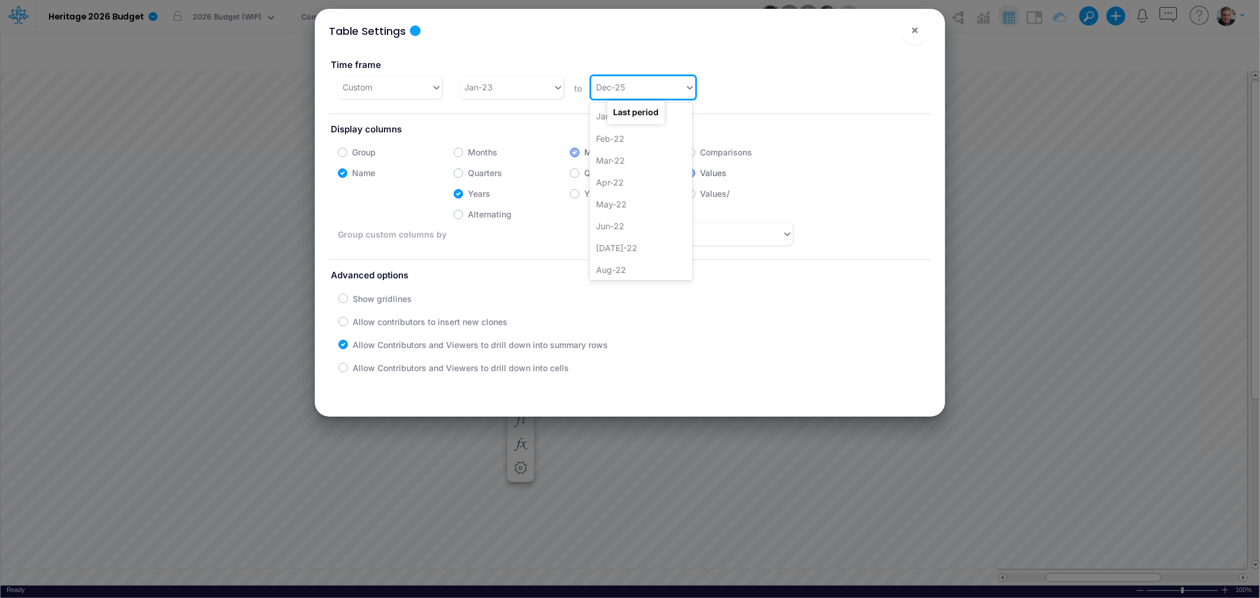
click at [622, 96] on body "Model Heritage 2026 Budget Edit model settings Duplicate Import QuickBooks Quic…" at bounding box center [630, 299] width 1260 height 598
click at [635, 273] on div "Dec-26" at bounding box center [641, 268] width 103 height 22
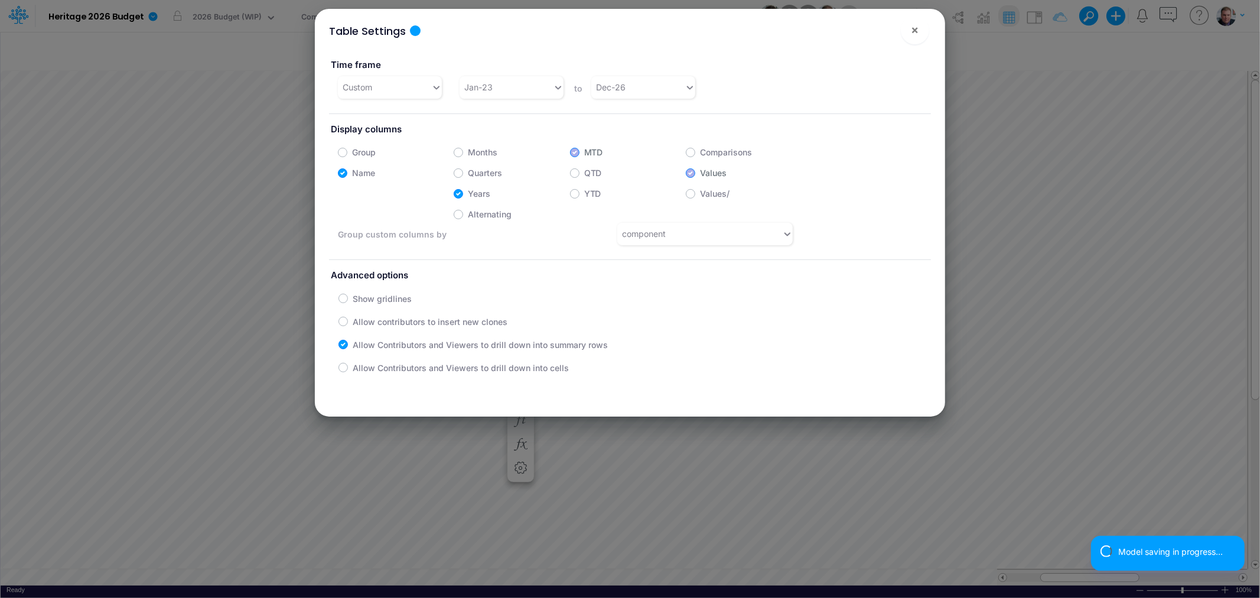
click at [739, 310] on div "Allow contributors to insert new clones" at bounding box center [640, 321] width 602 height 23
click at [918, 32] on span "×" at bounding box center [915, 29] width 8 height 14
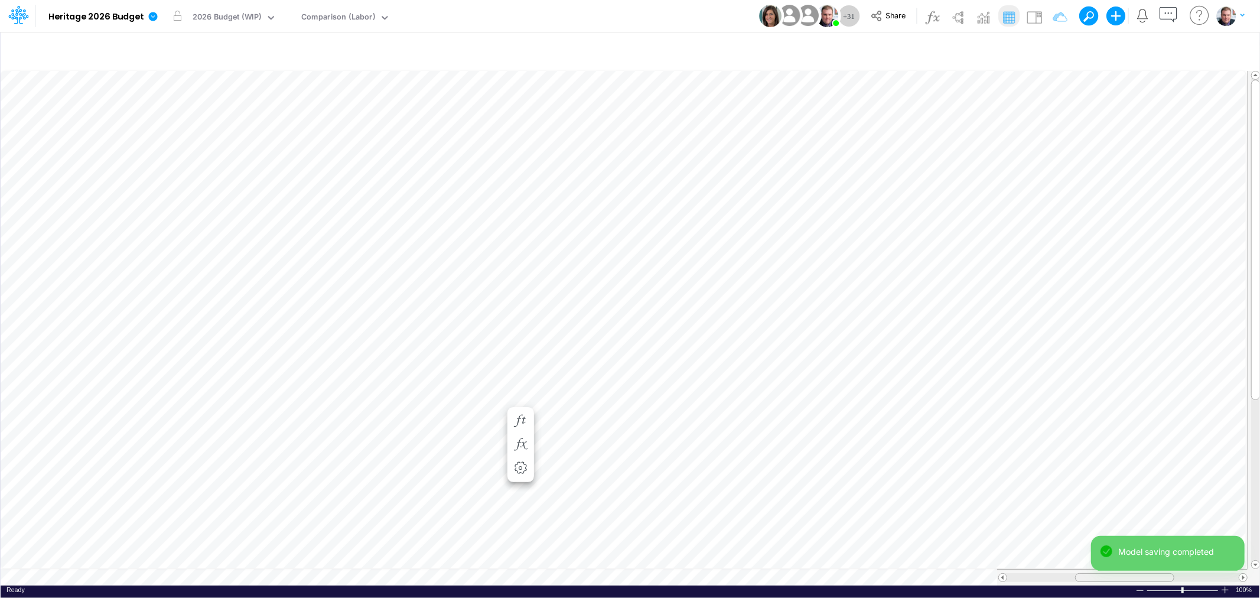
drag, startPoint x: 1056, startPoint y: 573, endPoint x: 1091, endPoint y: 571, distance: 34.9
click at [1091, 571] on div "Model Heritage 2026 Budget Edit model settings Duplicate Import QuickBooks Quic…" at bounding box center [630, 299] width 1260 height 598
click at [765, 551] on table at bounding box center [631, 325] width 1260 height 519
click at [367, 18] on div "Comparison (Labor)" at bounding box center [338, 18] width 74 height 14
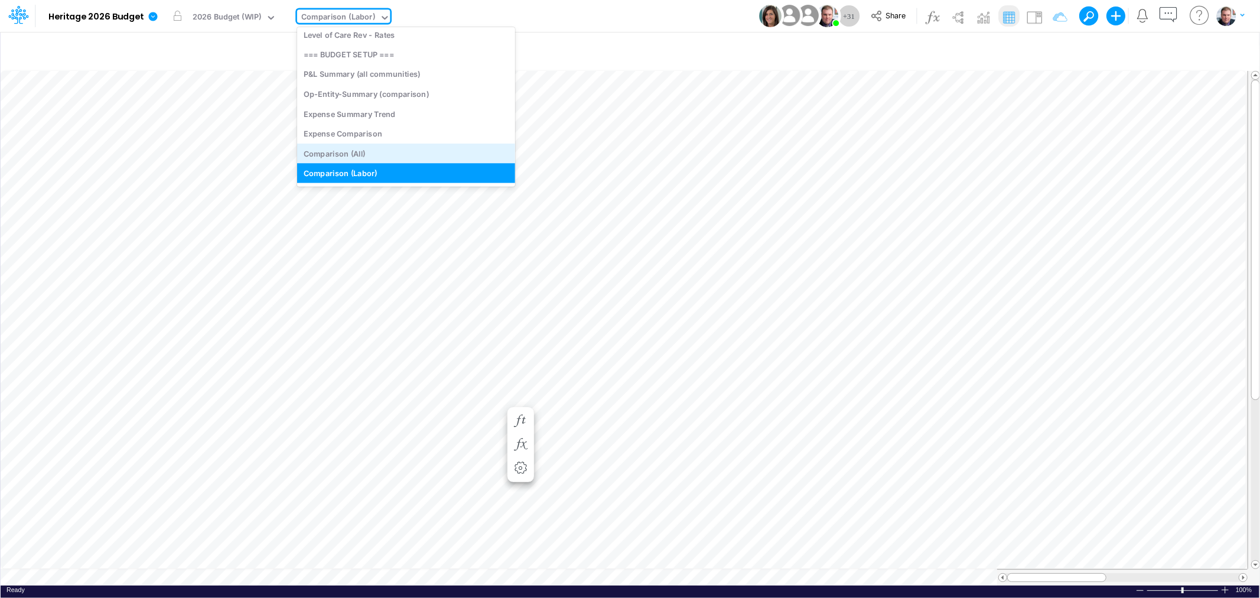
scroll to position [4346, 0]
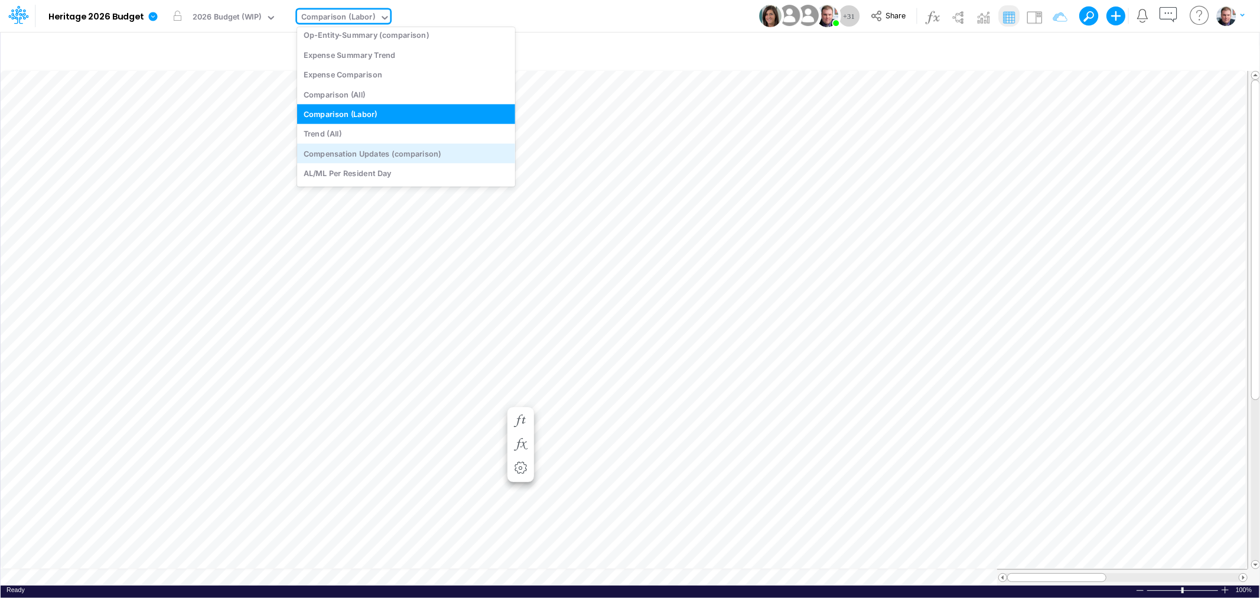
click at [400, 152] on div "Compensation Updates (comparison)" at bounding box center [406, 154] width 218 height 20
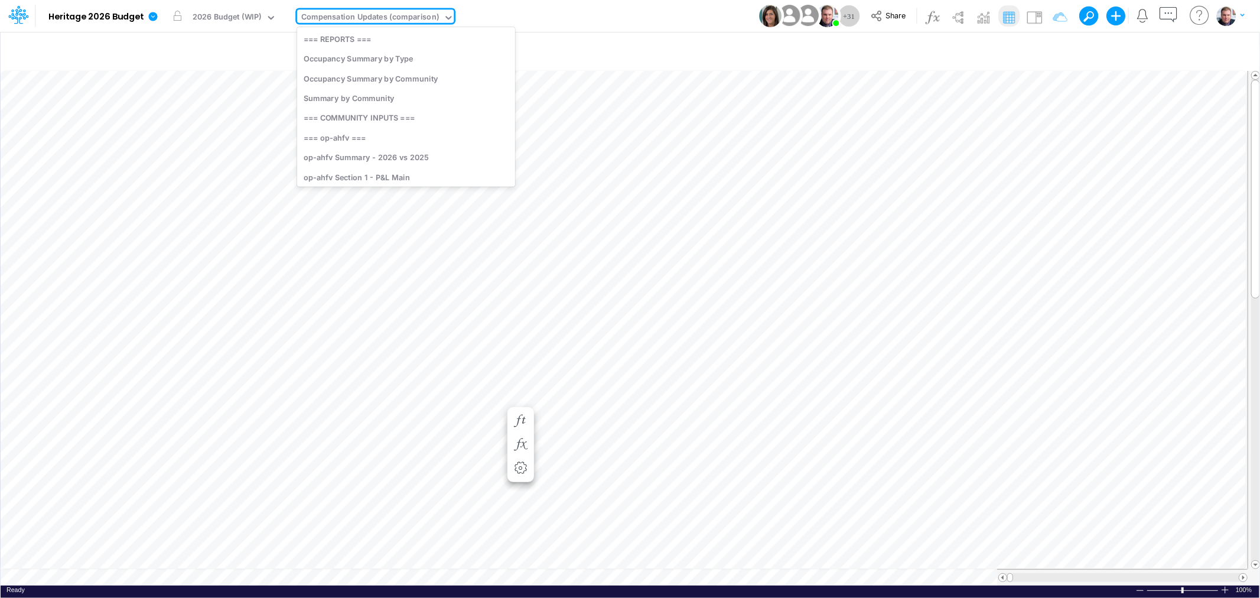
click at [393, 14] on div "Compensation Updates (comparison)" at bounding box center [370, 18] width 138 height 14
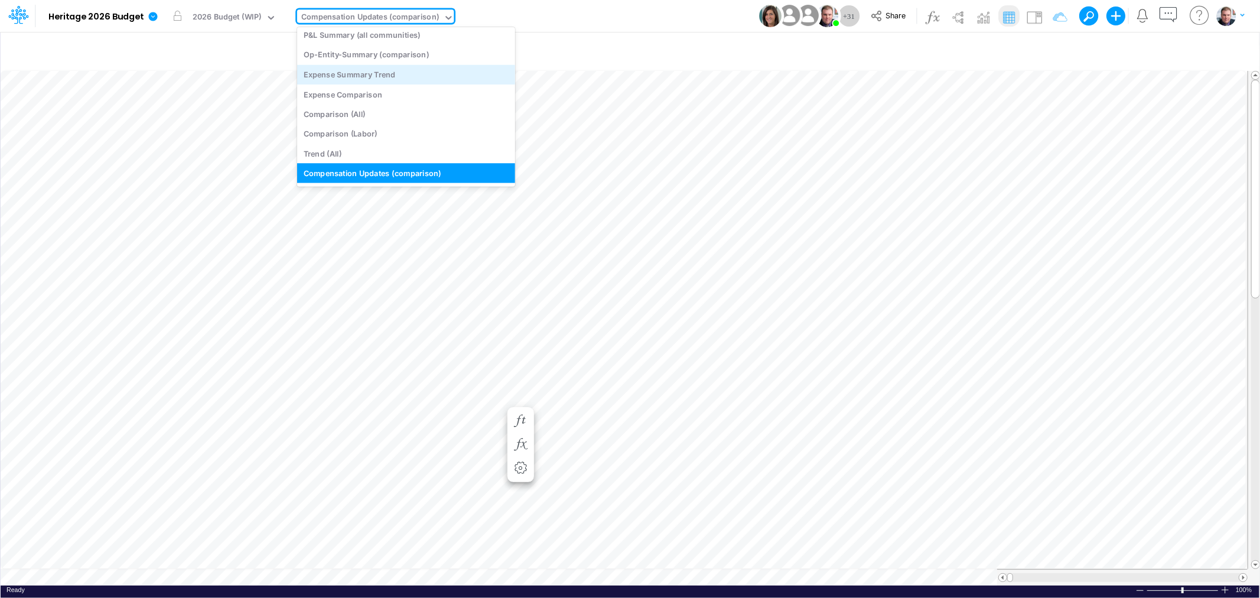
click at [377, 74] on div "Expense Summary Trend" at bounding box center [406, 74] width 218 height 20
